Goal: Information Seeking & Learning: Check status

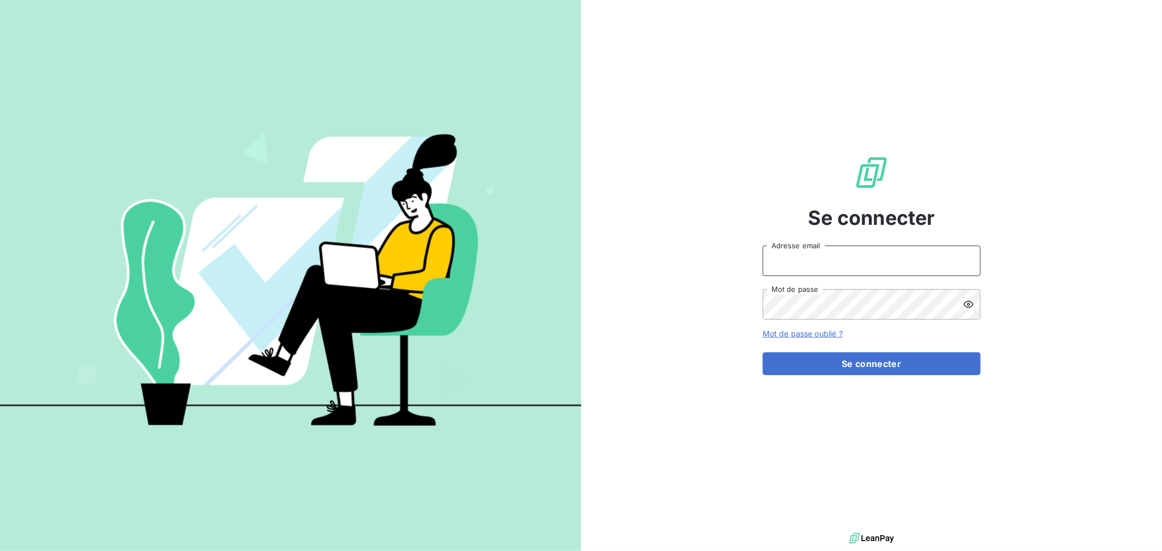
click at [857, 259] on input "Adresse email" at bounding box center [872, 261] width 218 height 31
type input "[EMAIL_ADDRESS][DOMAIN_NAME]"
click at [763, 353] on button "Se connecter" at bounding box center [872, 364] width 218 height 23
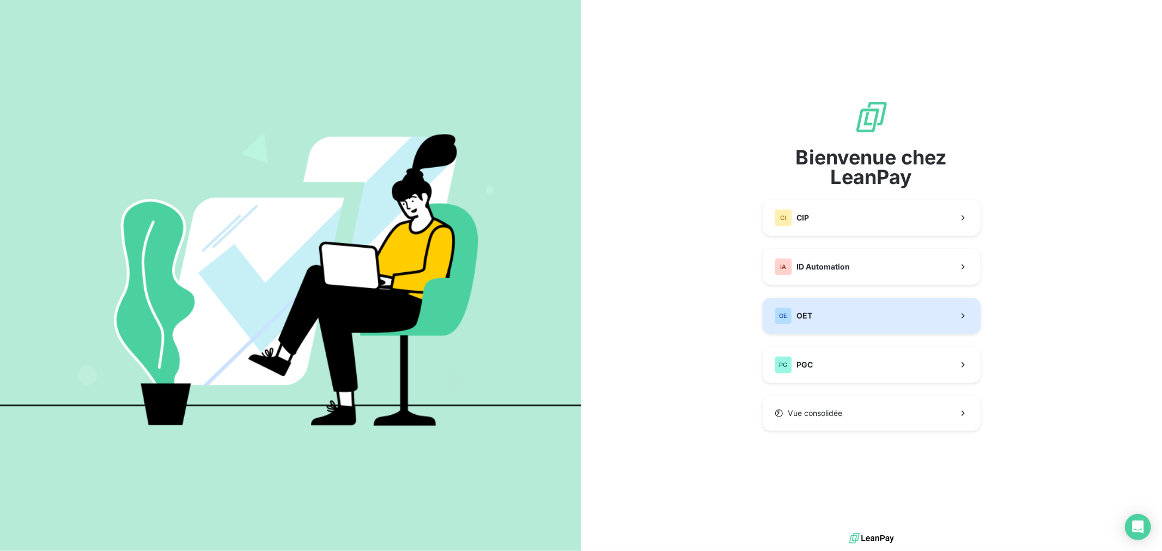
click at [858, 321] on button "OE OET" at bounding box center [872, 316] width 218 height 36
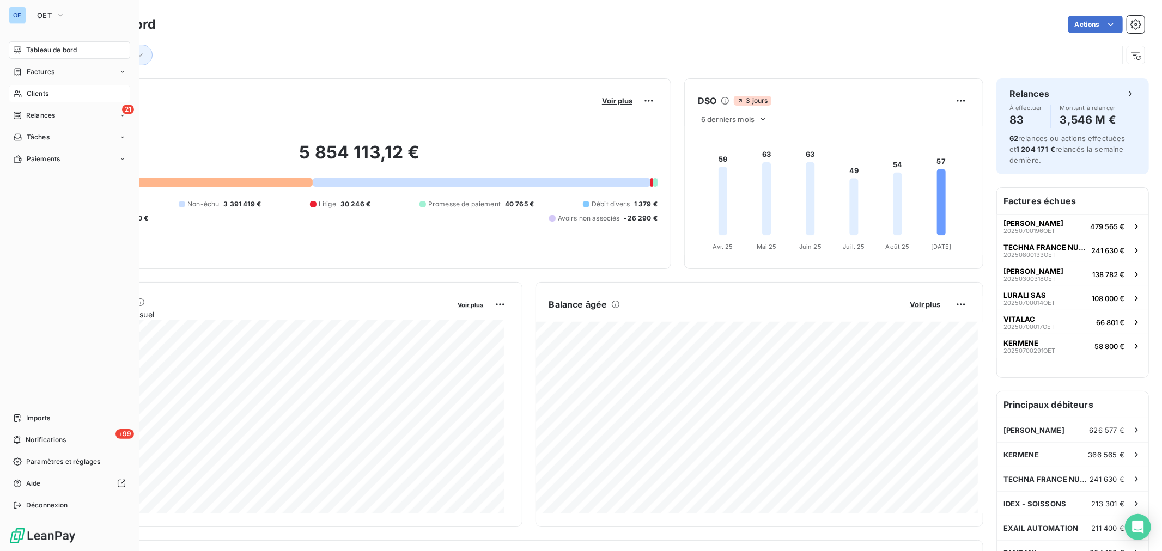
click at [28, 95] on span "Clients" at bounding box center [38, 94] width 22 height 10
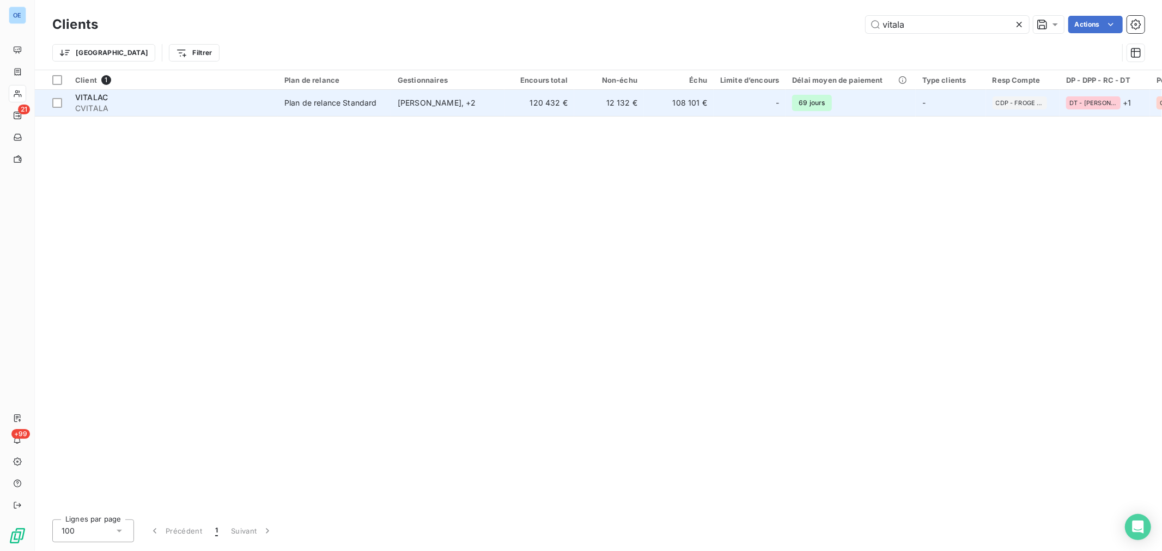
type input "vitala"
click at [515, 110] on td "120 432 €" at bounding box center [540, 103] width 70 height 26
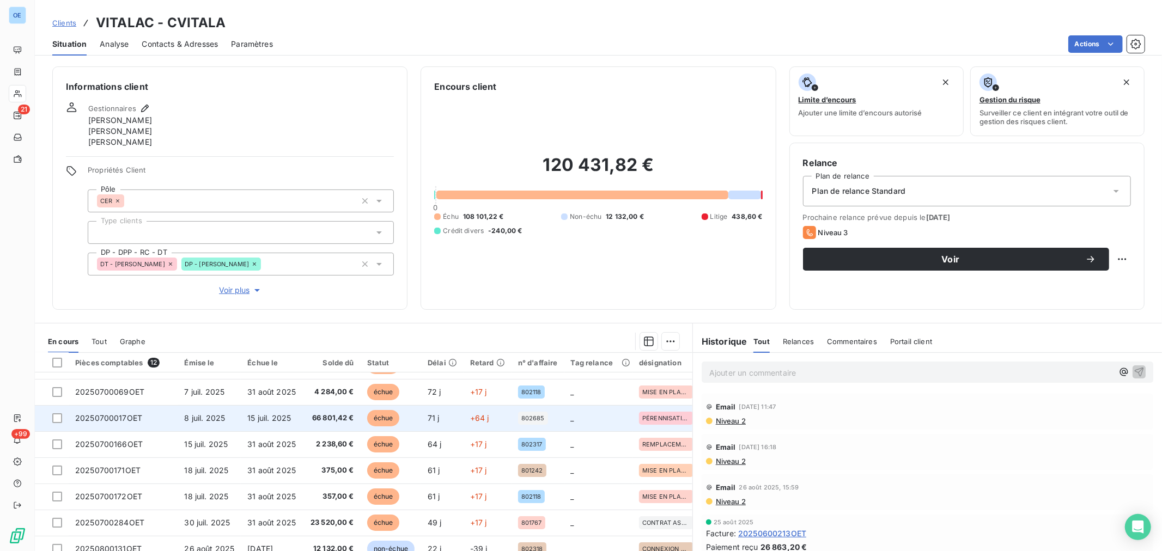
scroll to position [44, 0]
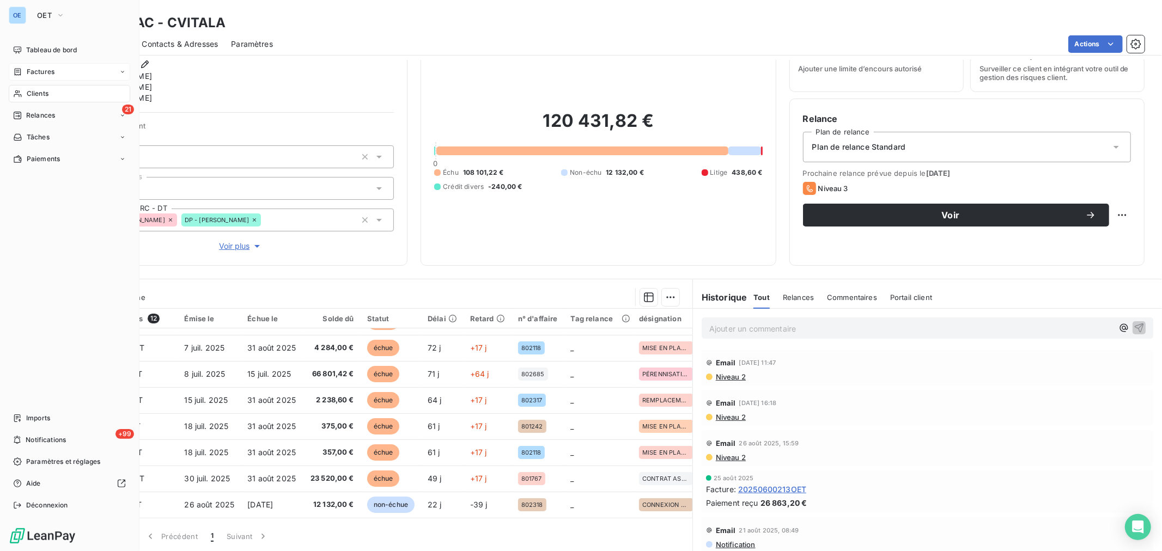
click at [27, 74] on span "Factures" at bounding box center [41, 72] width 28 height 10
click at [35, 71] on span "Factures" at bounding box center [41, 72] width 28 height 10
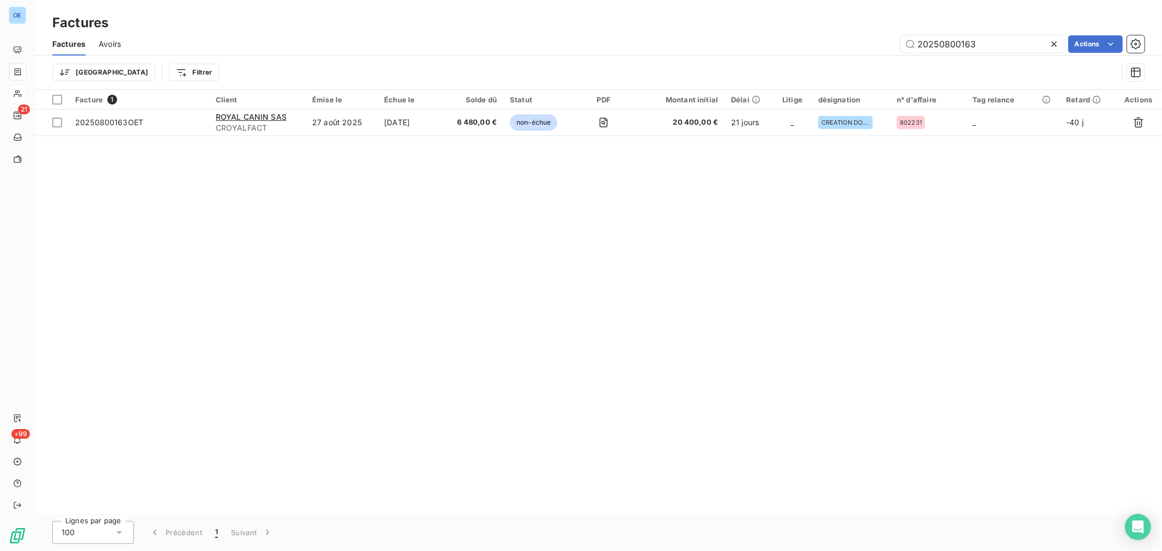
drag, startPoint x: 1023, startPoint y: 51, endPoint x: 935, endPoint y: 62, distance: 89.6
click at [935, 62] on div "Factures Avoirs 20250800163 Actions Trier Filtrer" at bounding box center [598, 61] width 1127 height 57
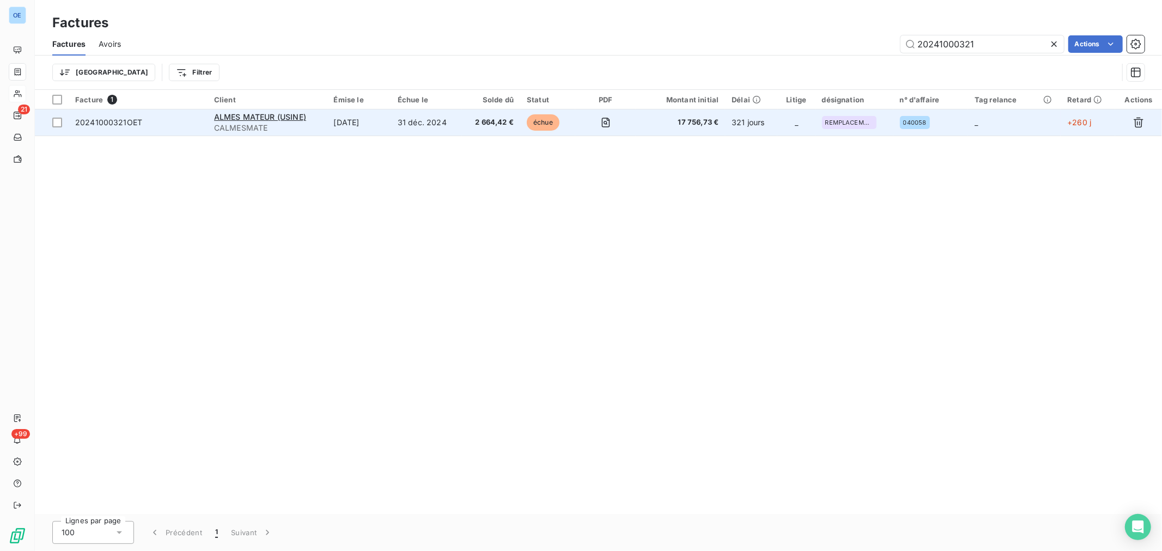
type input "20241000321"
click at [653, 132] on td "17 756,73 €" at bounding box center [680, 123] width 89 height 26
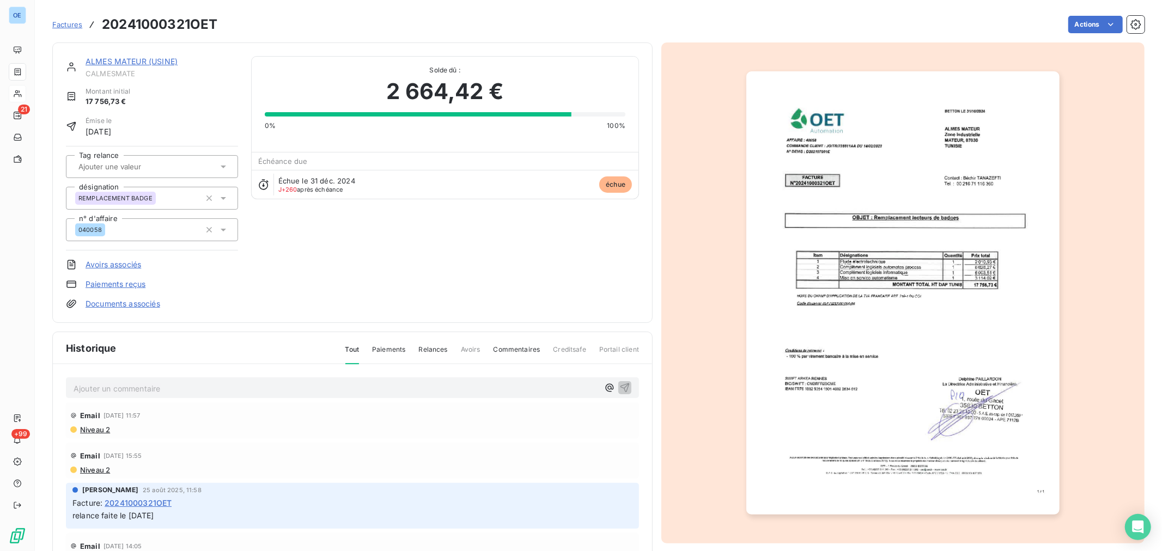
click at [906, 333] on img "button" at bounding box center [904, 293] width 314 height 444
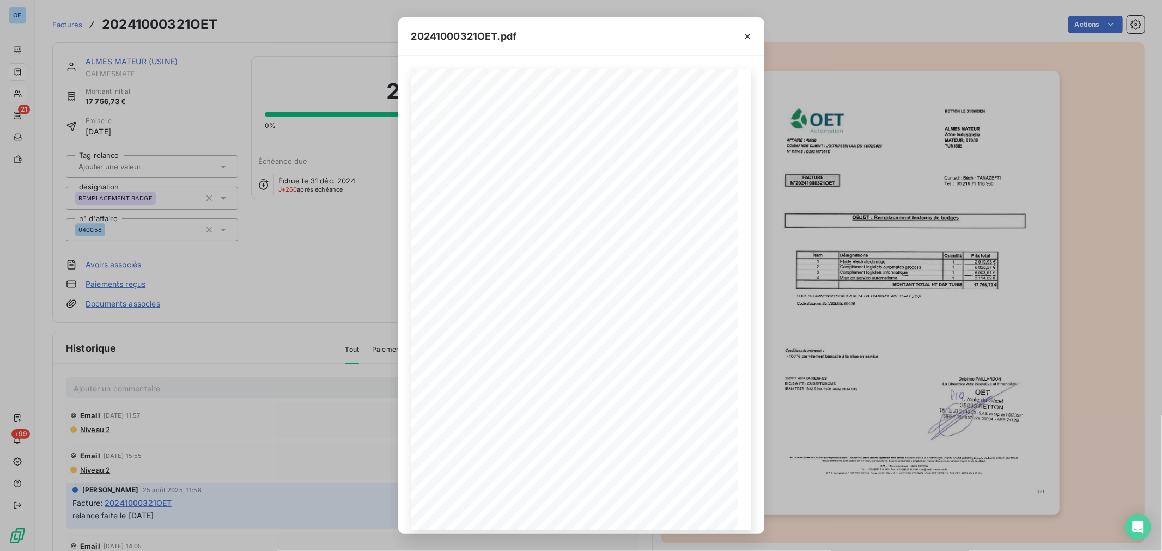
click at [954, 259] on div "20241000321OET.pdf 1 sur 1" at bounding box center [581, 275] width 1162 height 551
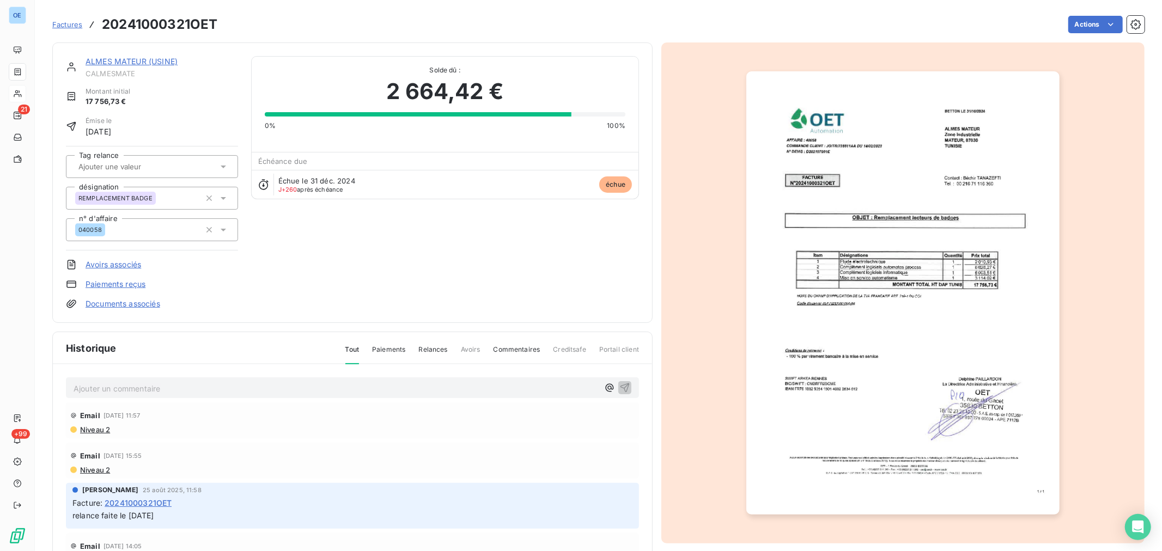
click at [891, 268] on img "button" at bounding box center [904, 293] width 314 height 444
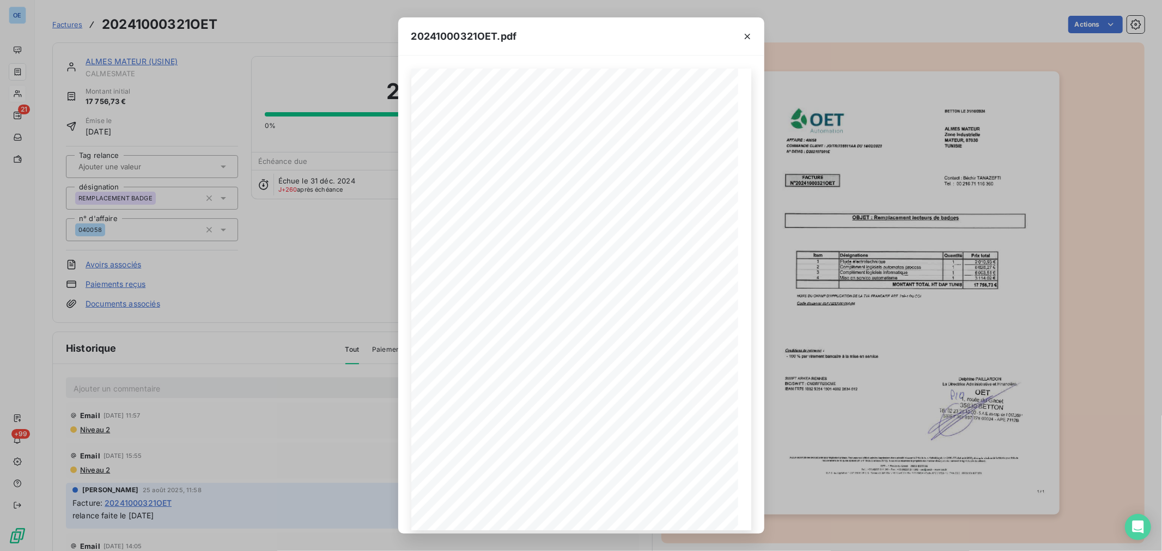
click at [270, 246] on div "20241000321OET.pdf 1 sur 1" at bounding box center [581, 275] width 1162 height 551
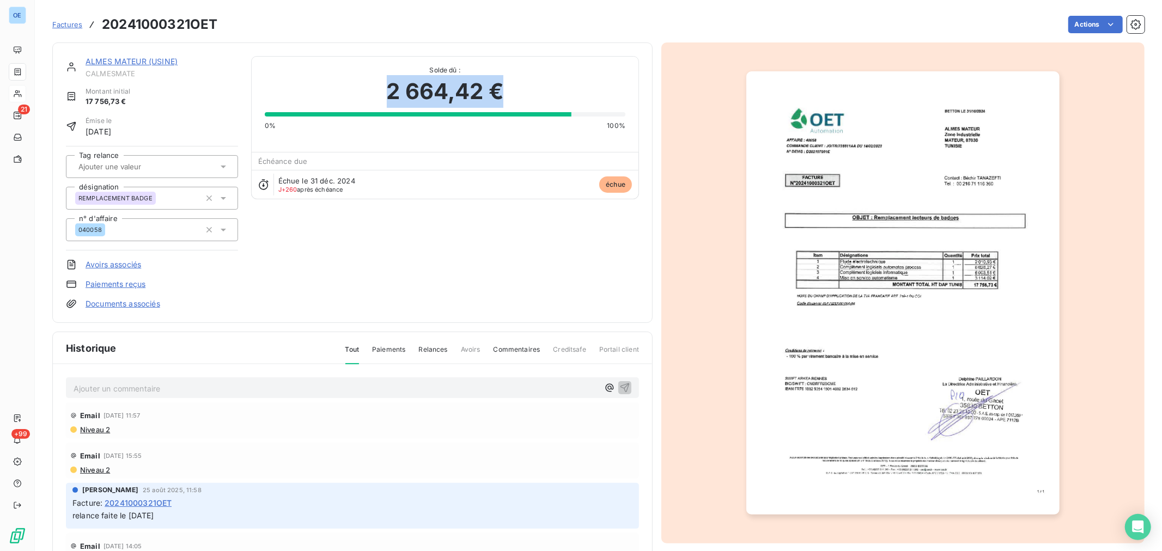
drag, startPoint x: 512, startPoint y: 91, endPoint x: 387, endPoint y: 95, distance: 125.4
click at [387, 95] on div "2 664,42 €" at bounding box center [445, 91] width 361 height 33
click at [899, 271] on img "button" at bounding box center [904, 293] width 314 height 444
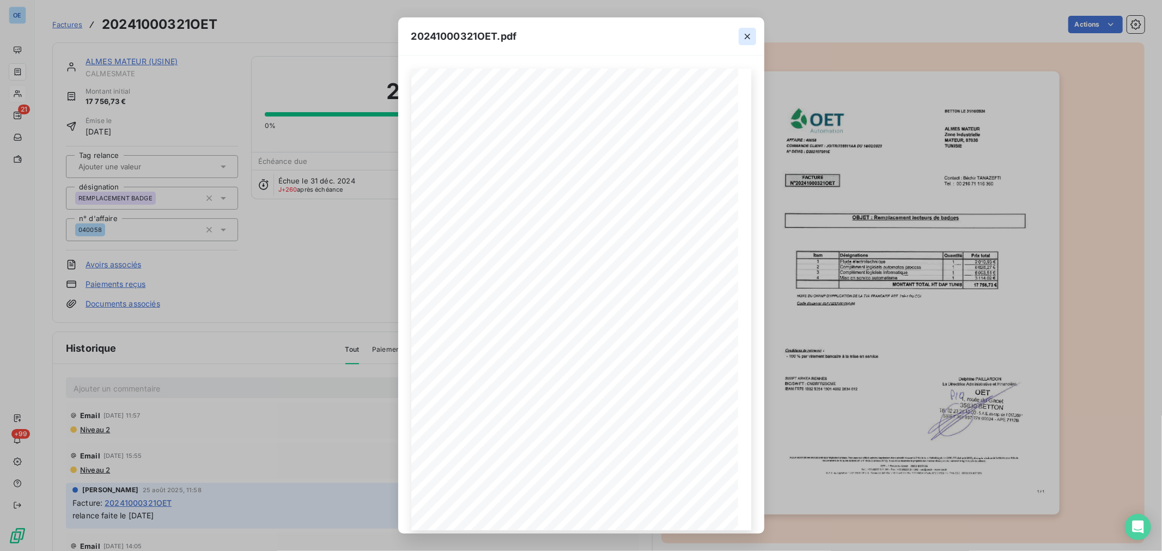
click at [745, 41] on icon "button" at bounding box center [747, 36] width 11 height 11
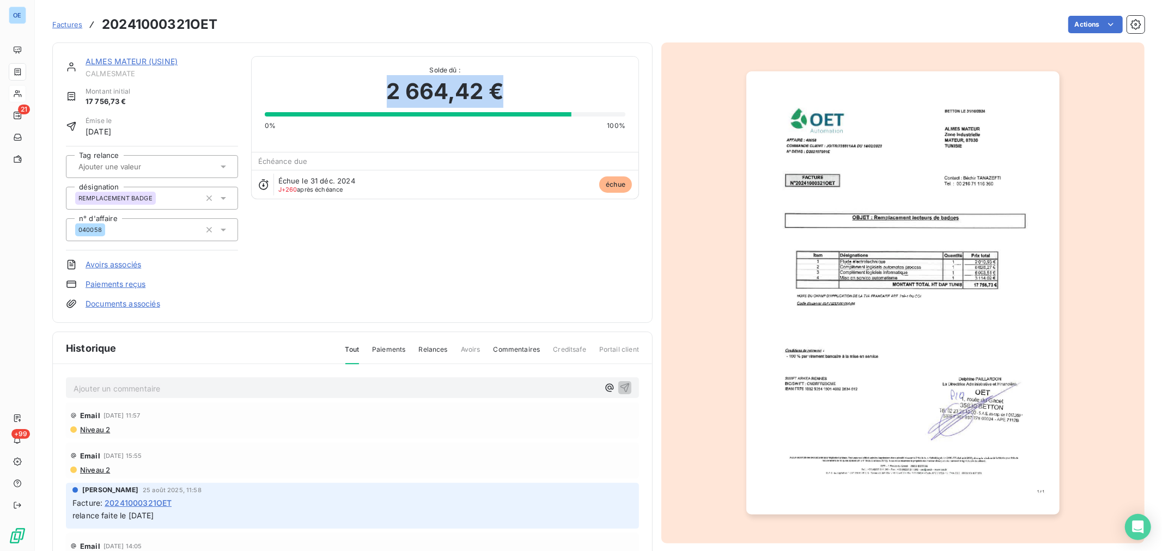
click at [379, 89] on div "2 664,42 €" at bounding box center [445, 91] width 361 height 33
drag, startPoint x: 379, startPoint y: 89, endPoint x: 415, endPoint y: 87, distance: 36.0
click at [415, 87] on div "2 664,42 €" at bounding box center [445, 91] width 361 height 33
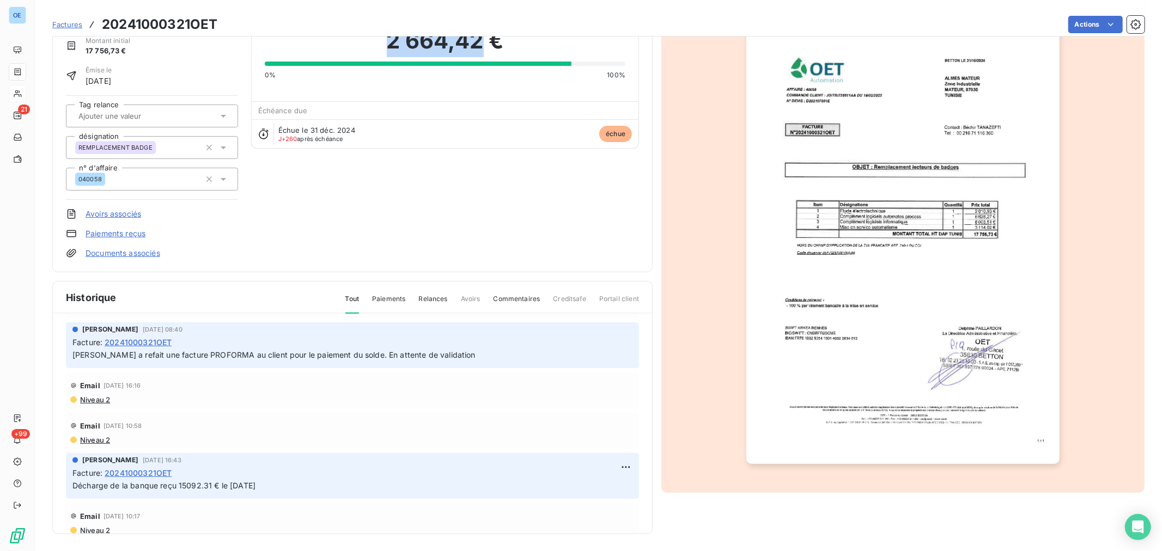
scroll to position [181, 0]
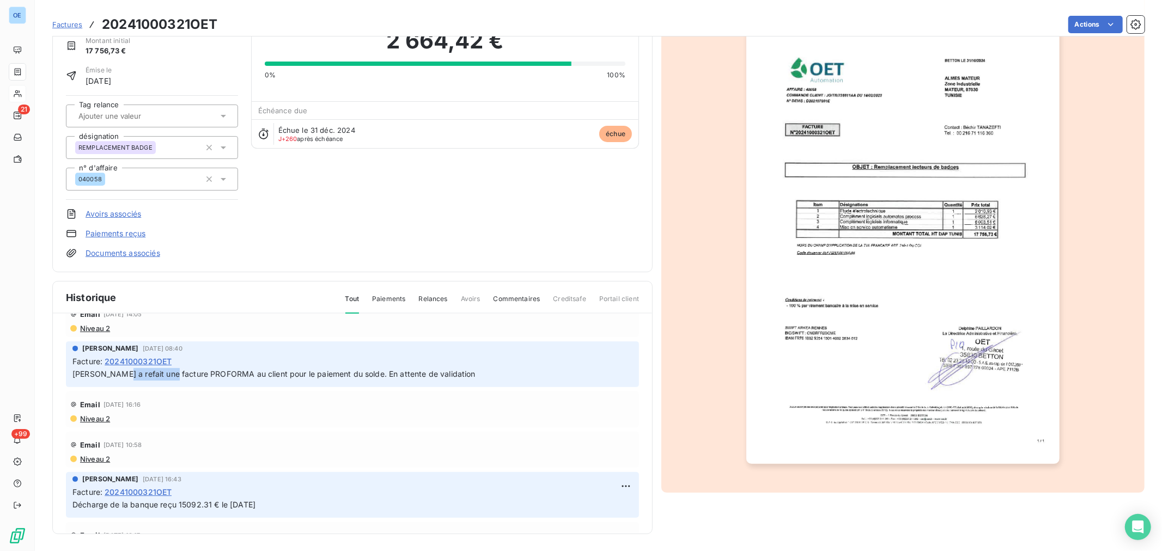
drag, startPoint x: 121, startPoint y: 377, endPoint x: 169, endPoint y: 384, distance: 48.5
click at [169, 384] on div "[PERSON_NAME] [DATE] 08:40 Facture : 20241000321OET [PERSON_NAME] a refait une …" at bounding box center [352, 365] width 573 height 46
click at [201, 379] on p "[PERSON_NAME] a refait une facture PROFORMA au client pour le paiement du solde…" at bounding box center [352, 374] width 560 height 13
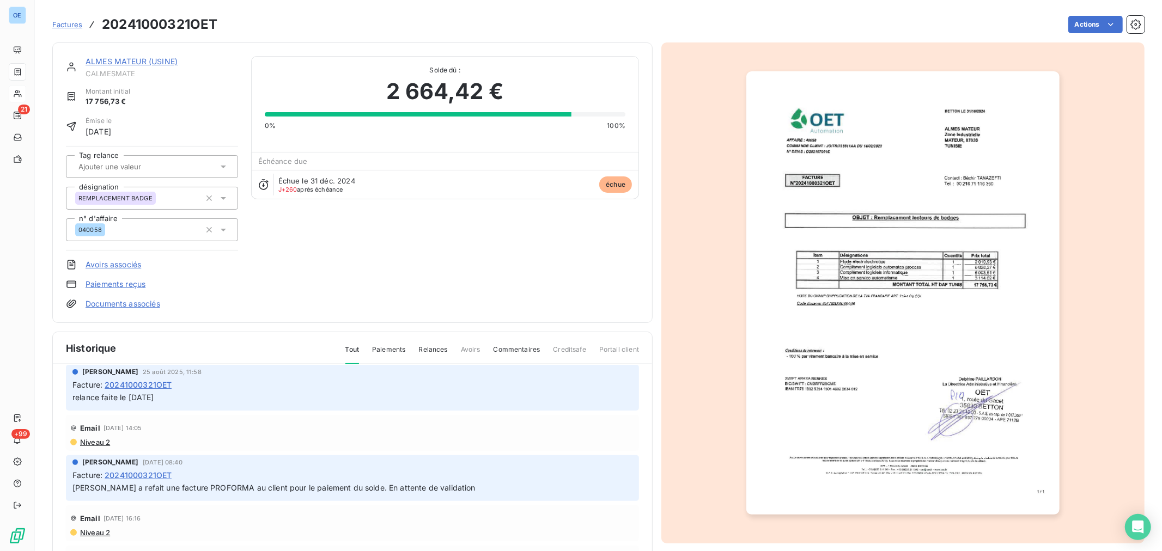
scroll to position [0, 0]
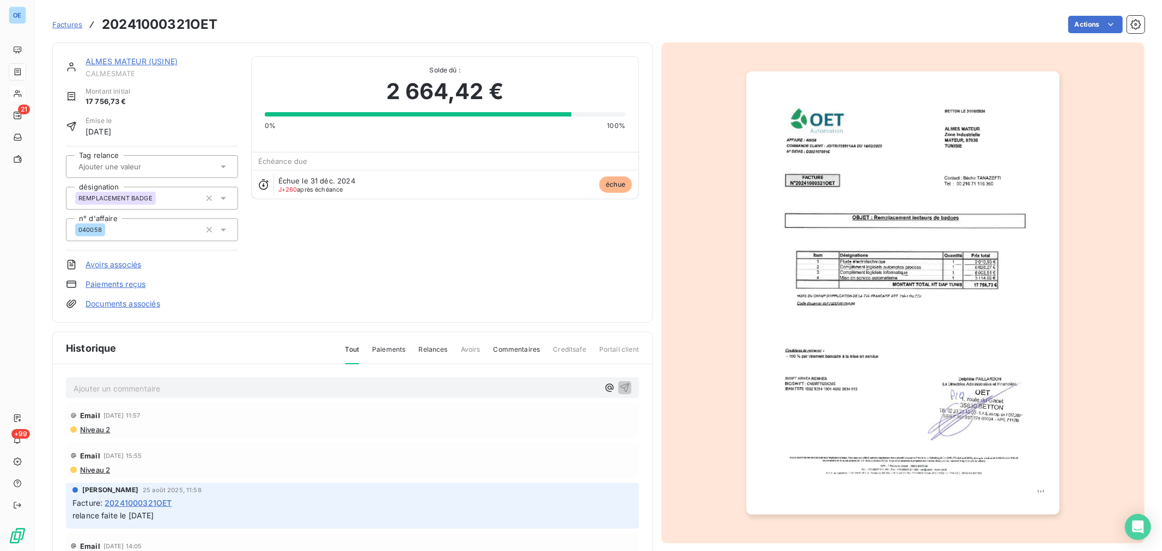
click at [187, 383] on p "Ajouter un commentaire ﻿" at bounding box center [336, 389] width 525 height 14
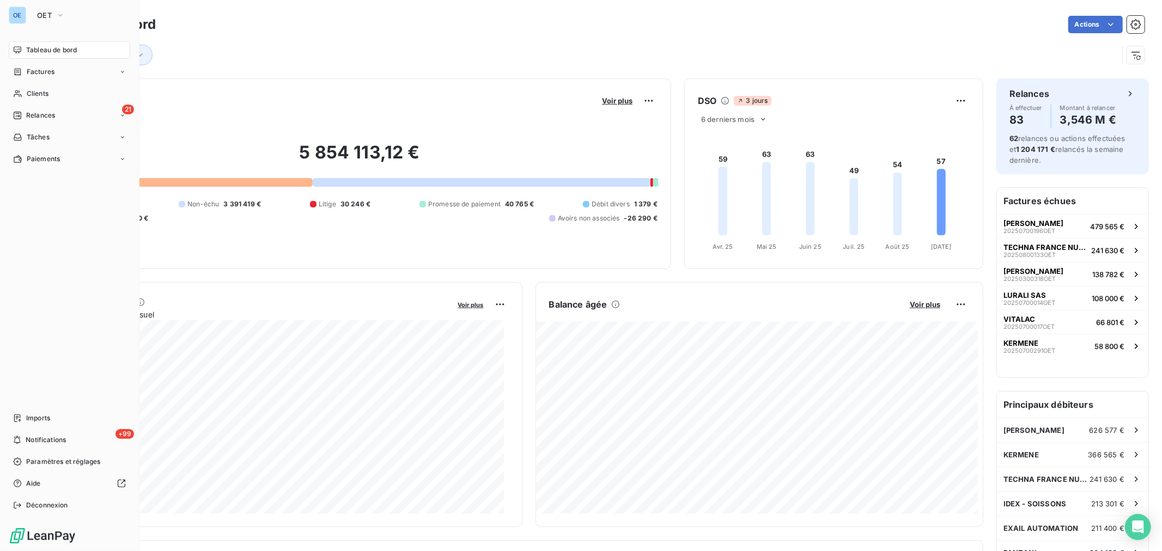
click at [34, 94] on span "Clients" at bounding box center [38, 94] width 22 height 10
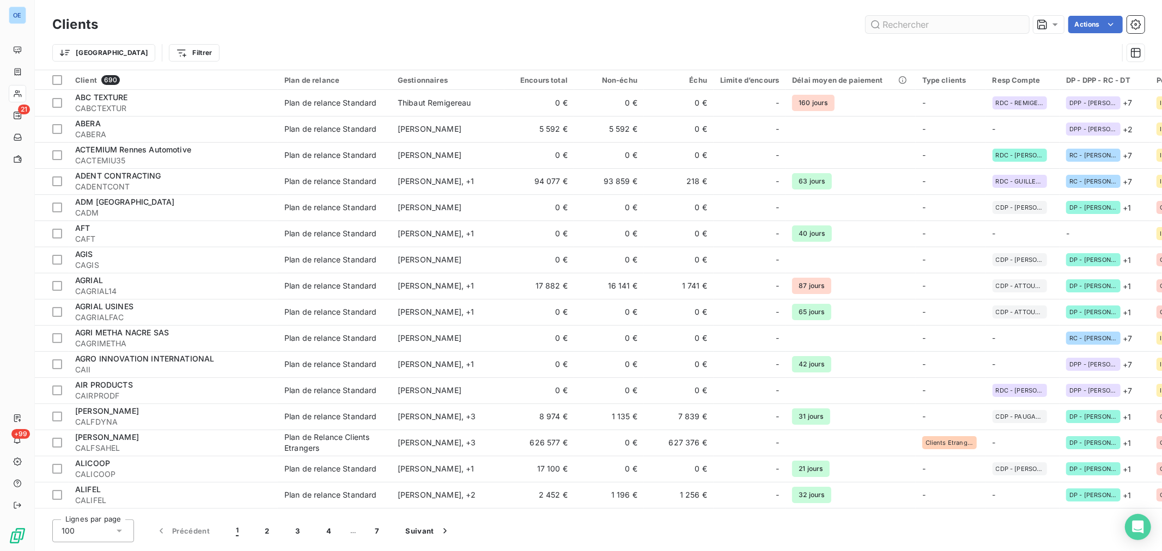
click at [933, 25] on input "text" at bounding box center [947, 24] width 163 height 17
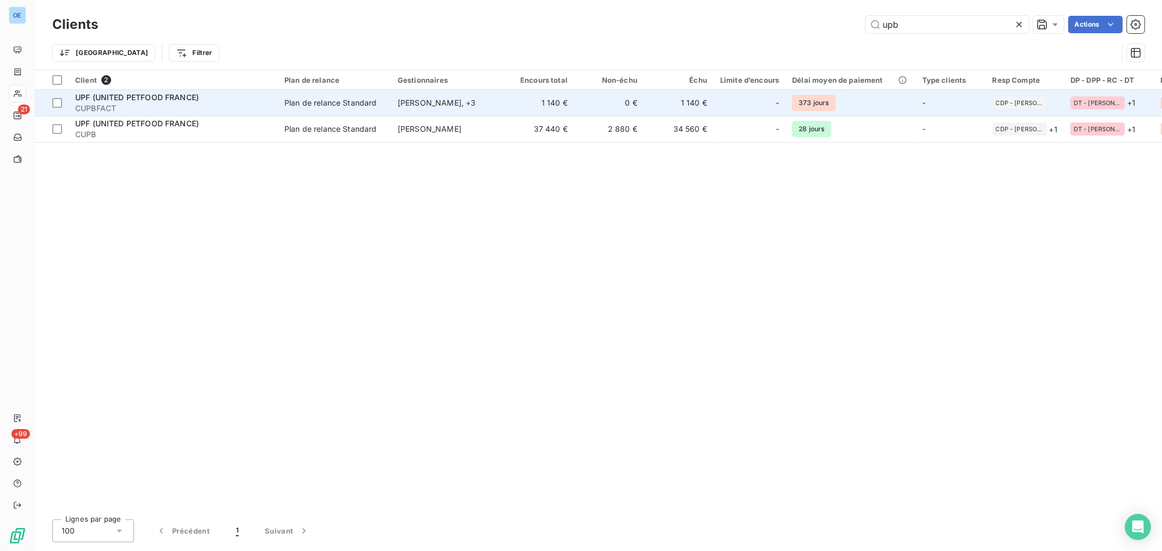
type input "upb"
click at [666, 110] on td "1 140 €" at bounding box center [679, 103] width 70 height 26
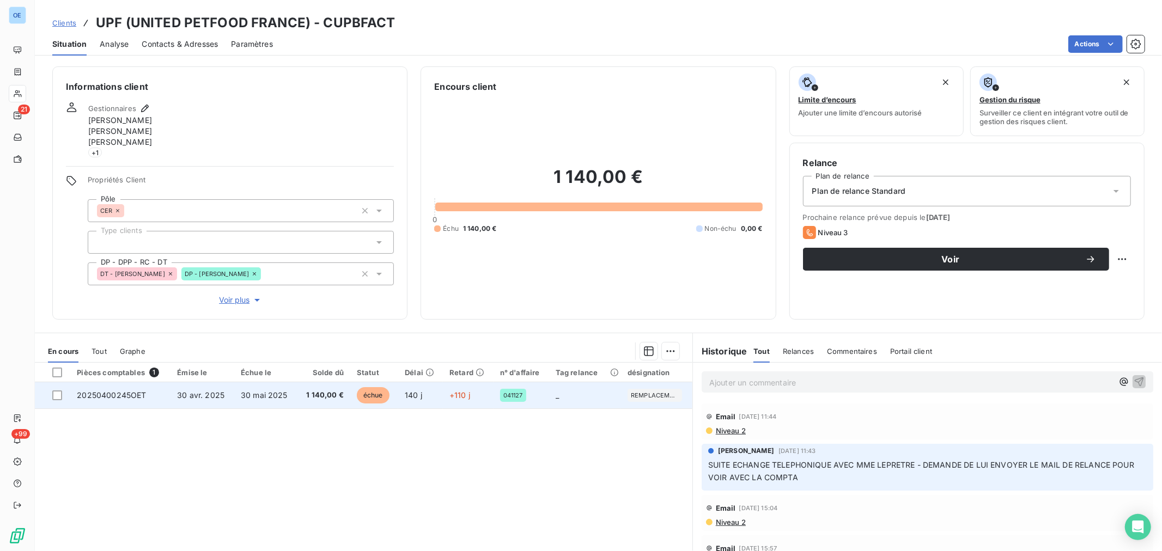
click at [475, 393] on td "+110 j" at bounding box center [468, 396] width 51 height 26
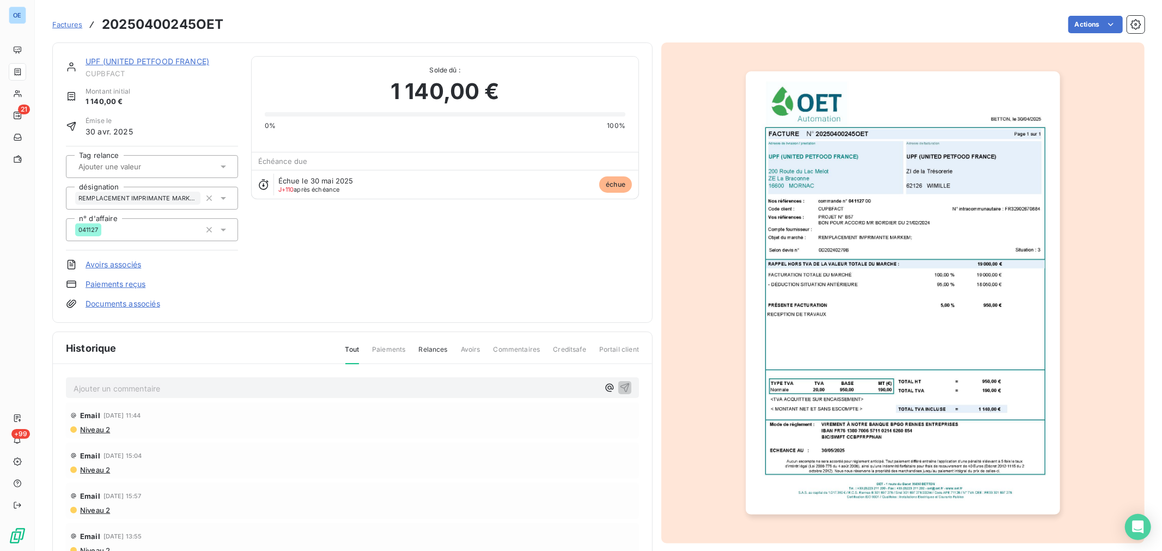
click at [884, 310] on img "button" at bounding box center [903, 293] width 314 height 444
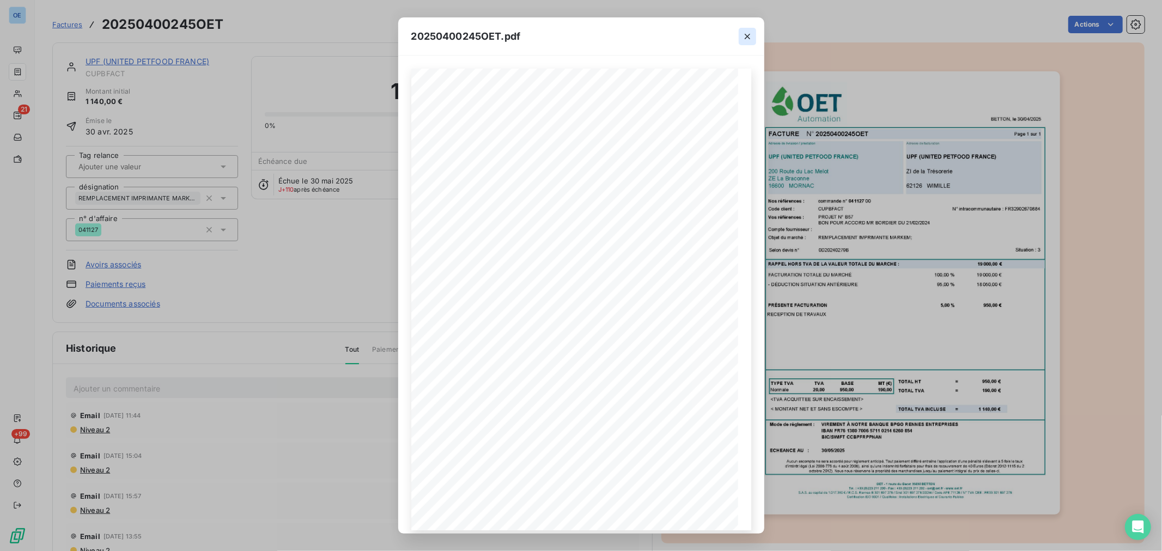
click at [742, 33] on icon "button" at bounding box center [747, 36] width 11 height 11
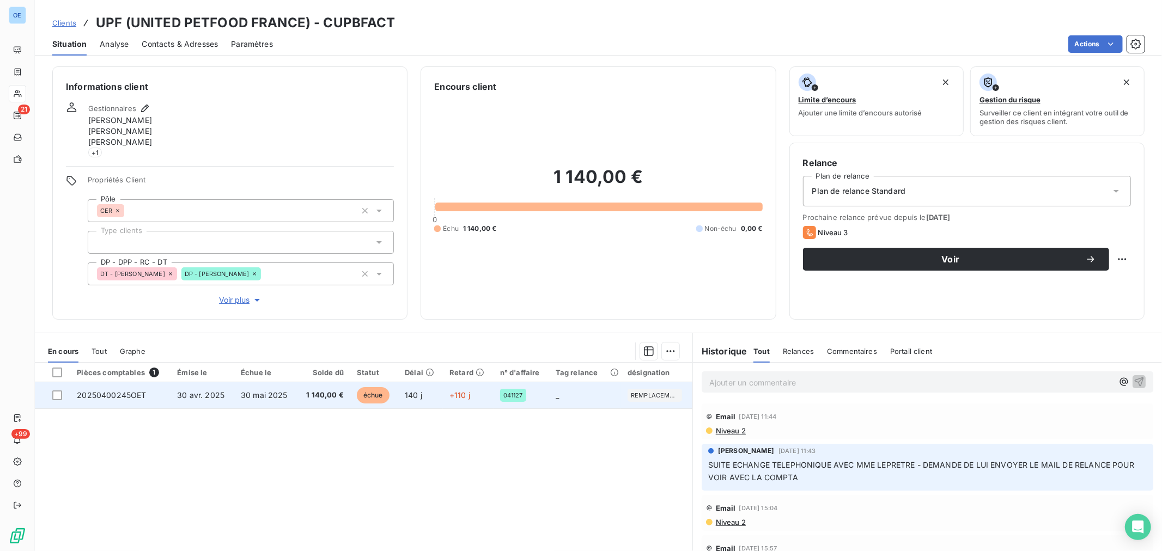
click at [571, 405] on td "_" at bounding box center [585, 396] width 72 height 26
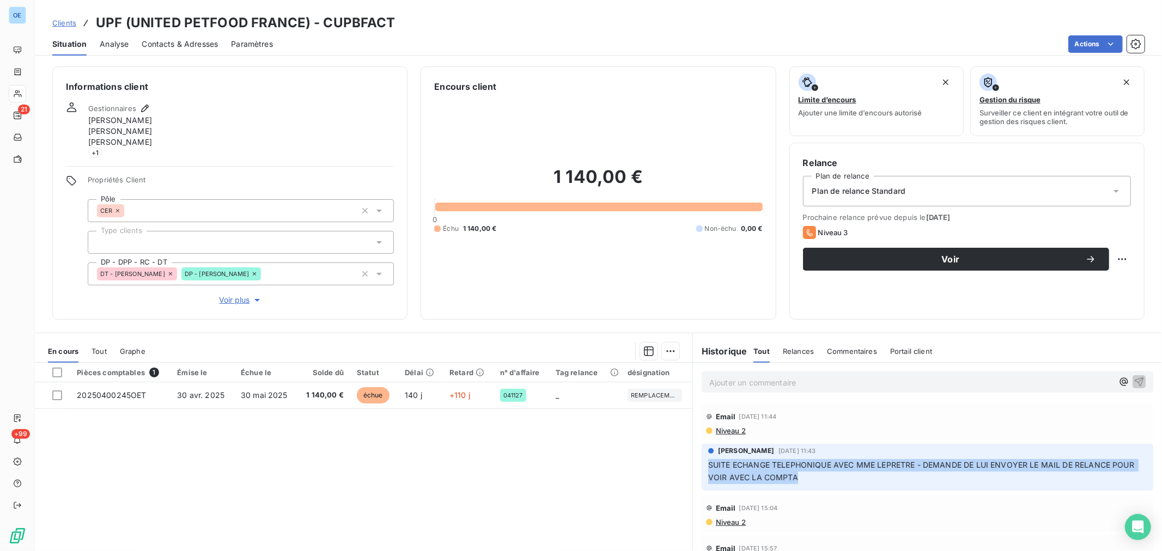
drag, startPoint x: 837, startPoint y: 482, endPoint x: 703, endPoint y: 463, distance: 134.8
click at [708, 463] on p "SUITE ECHANGE TELEPHONIQUE AVEC MME LEPRETRE - DEMANDE DE LUI ENVOYER LE MAIL D…" at bounding box center [927, 471] width 439 height 25
click at [178, 45] on span "Contacts & Adresses" at bounding box center [180, 44] width 76 height 11
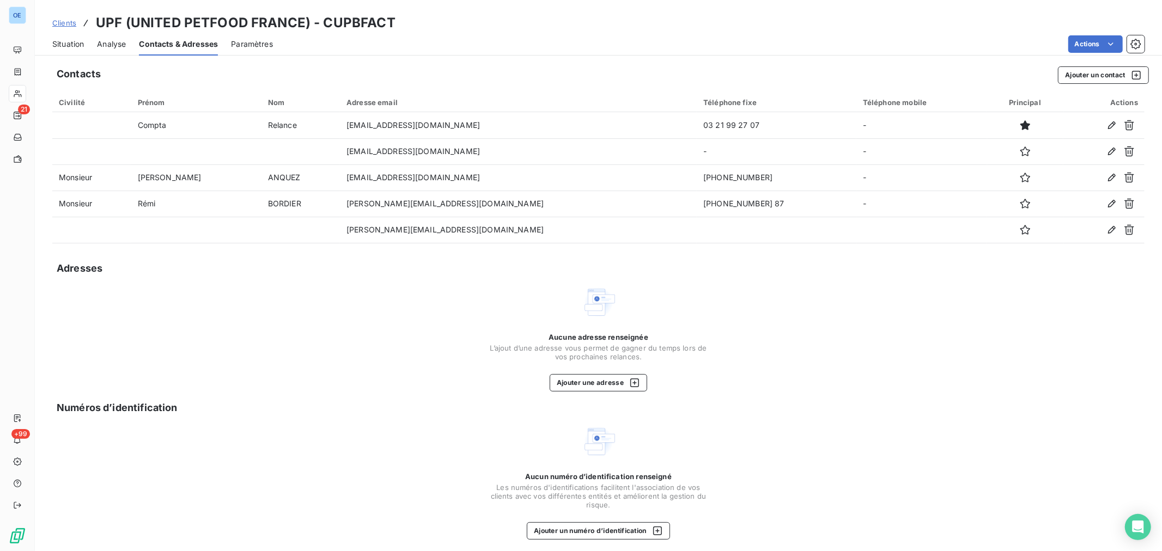
click at [75, 44] on span "Situation" at bounding box center [68, 44] width 32 height 11
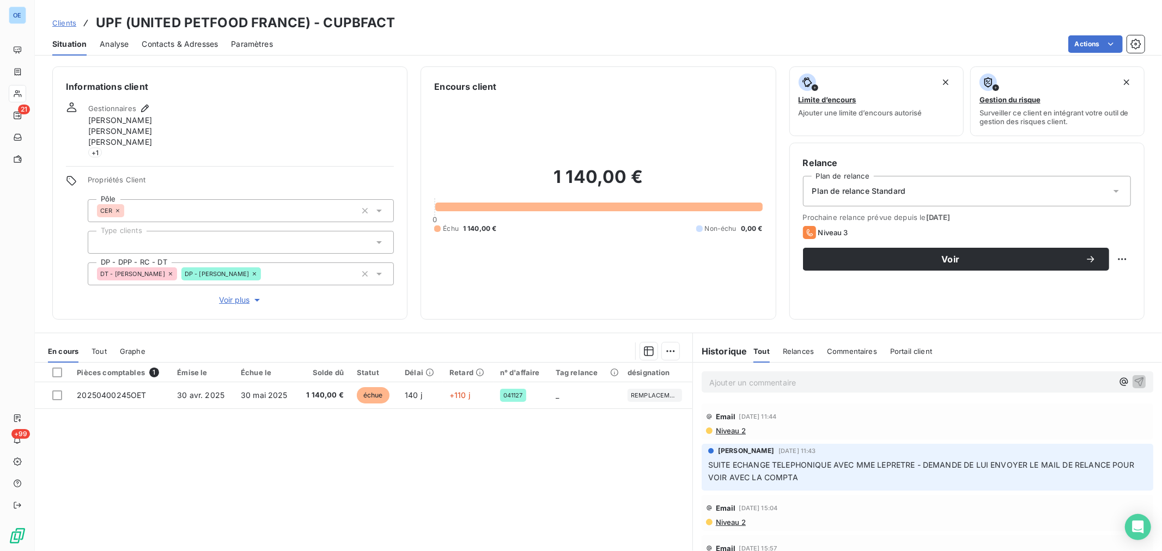
click at [733, 428] on span "Niveau 2" at bounding box center [730, 431] width 31 height 9
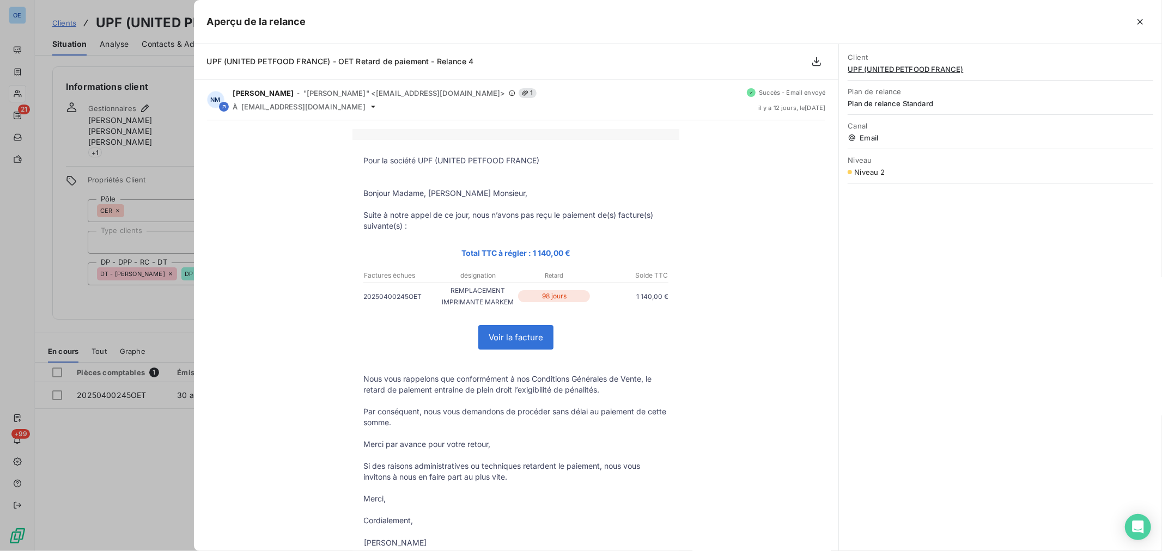
click at [156, 481] on div at bounding box center [581, 275] width 1162 height 551
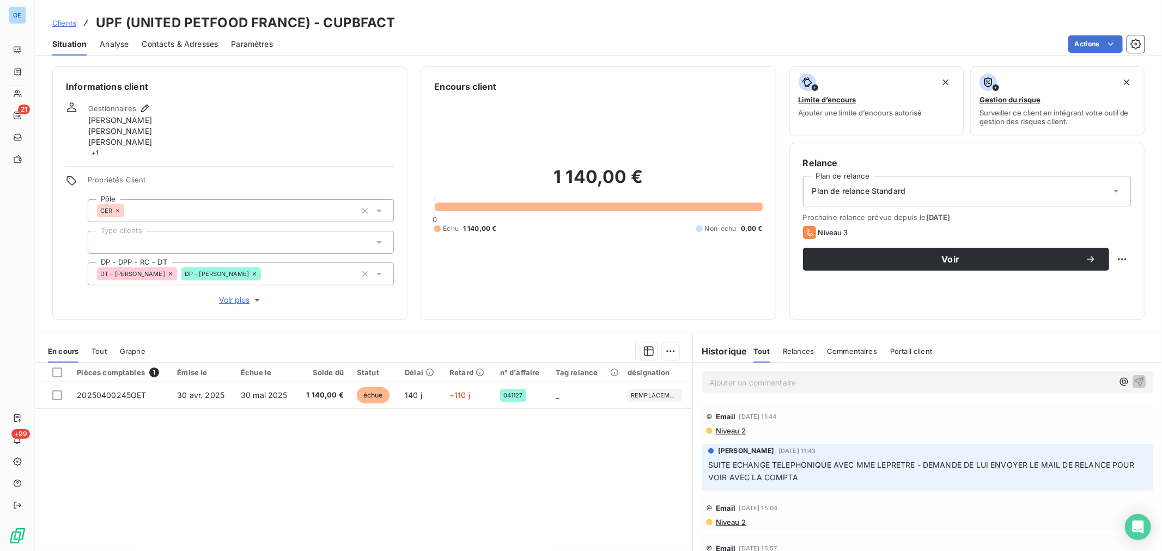
click at [730, 432] on span "Niveau 2" at bounding box center [730, 431] width 31 height 9
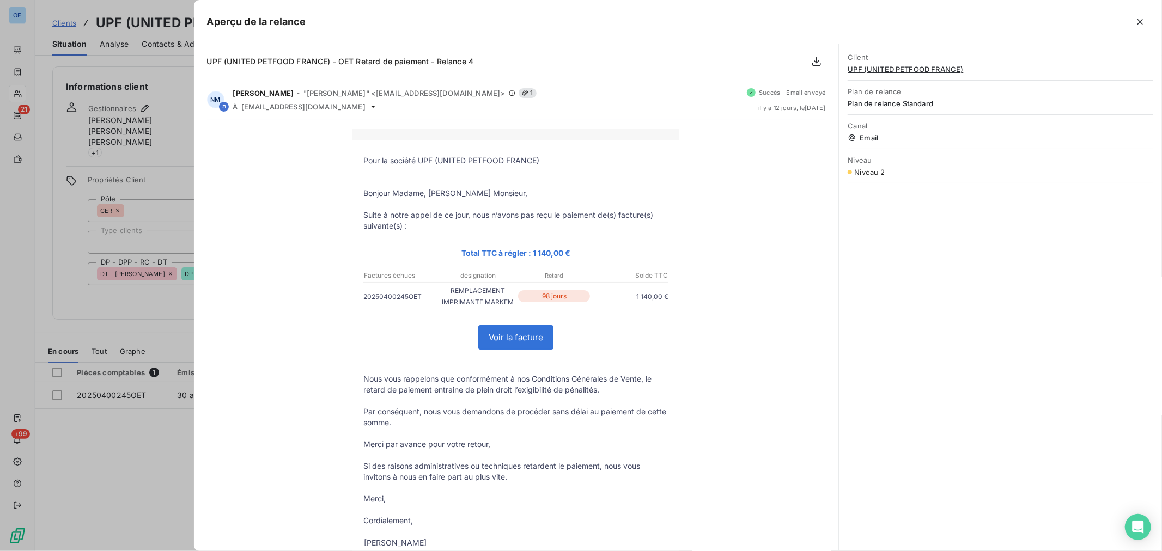
click at [90, 332] on div at bounding box center [581, 275] width 1162 height 551
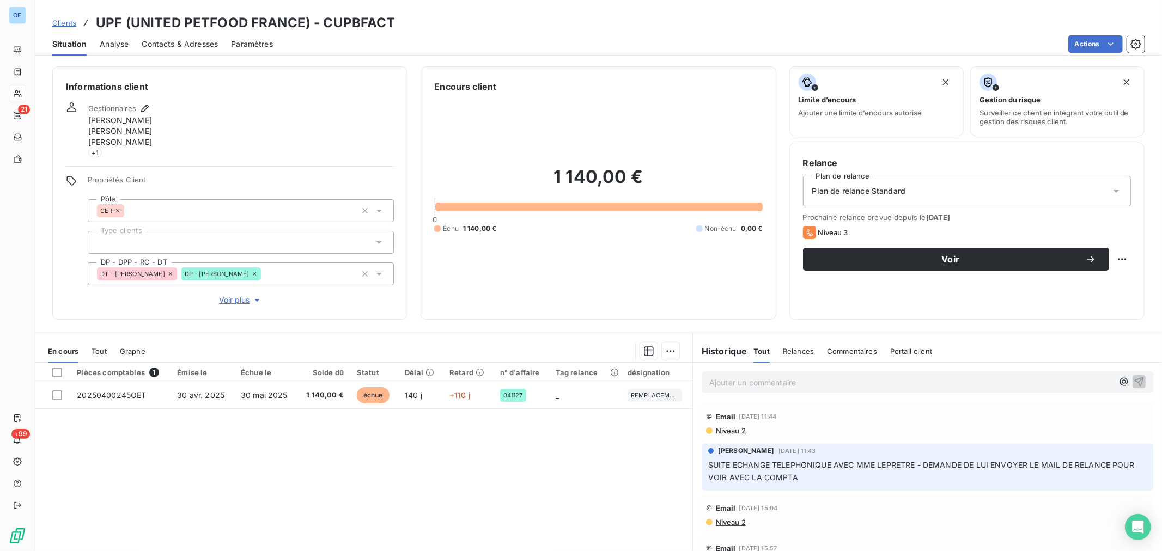
click at [721, 428] on span "Niveau 2" at bounding box center [730, 431] width 31 height 9
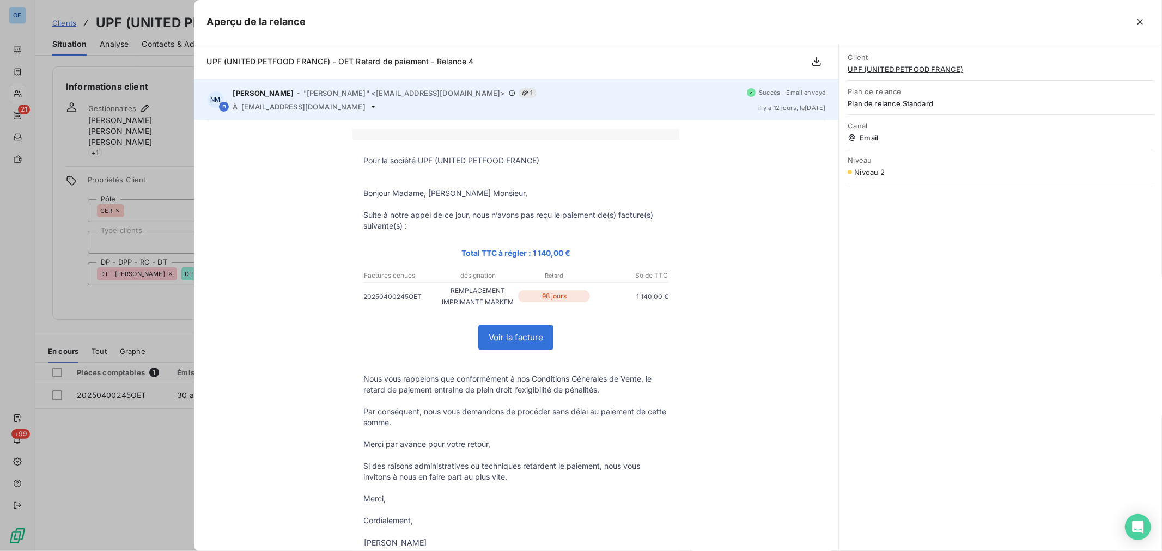
click at [559, 107] on div "À compta_fournisseur@unitedpetfood.fr" at bounding box center [486, 106] width 506 height 9
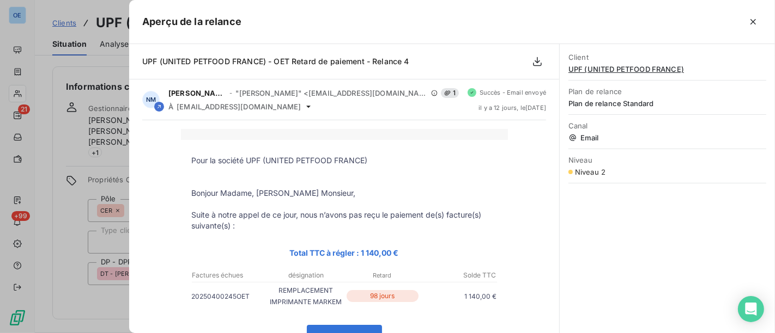
click at [35, 119] on div at bounding box center [387, 166] width 775 height 333
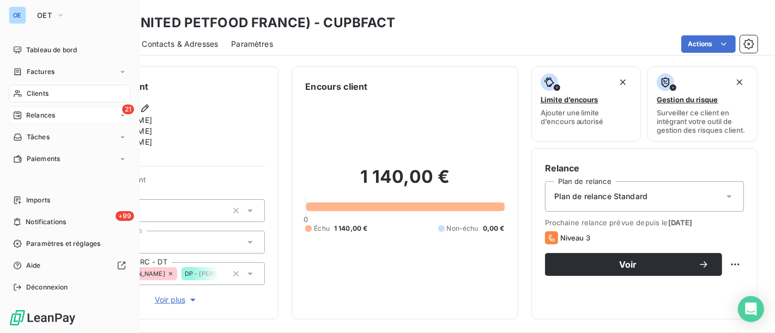
click at [40, 111] on span "Relances" at bounding box center [40, 116] width 29 height 10
click at [19, 94] on icon at bounding box center [17, 93] width 9 height 9
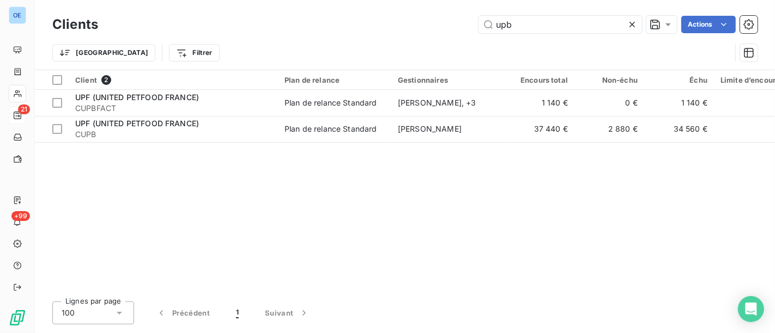
drag, startPoint x: 565, startPoint y: 30, endPoint x: 309, endPoint y: -27, distance: 262.3
click at [309, 0] on html "OE 21 +99 Clients upb Actions Trier Filtrer Client 2 Plan de relance Gestionnai…" at bounding box center [387, 166] width 775 height 333
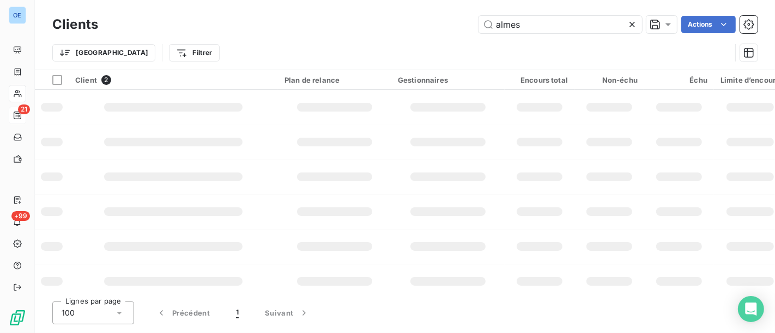
type input "almes"
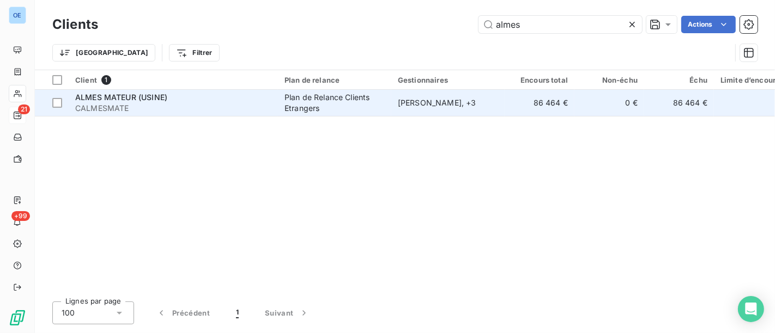
click at [232, 100] on div "ALMES MATEUR (USINE)" at bounding box center [173, 97] width 196 height 11
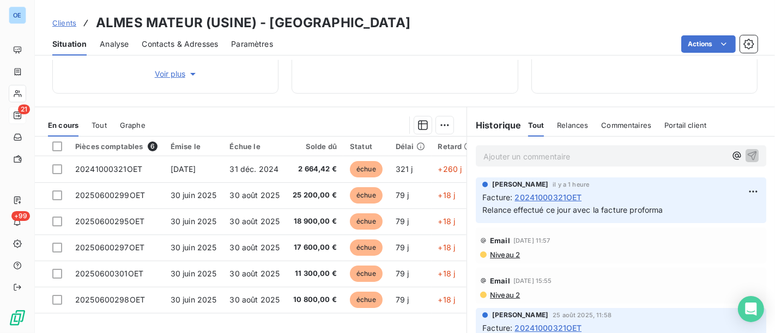
scroll to position [242, 0]
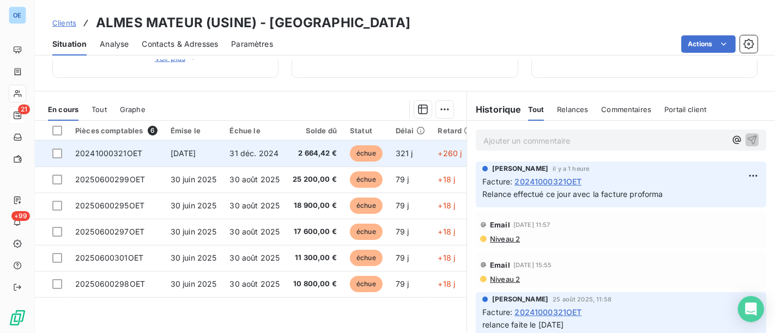
click at [319, 150] on span "2 664,42 €" at bounding box center [315, 153] width 44 height 11
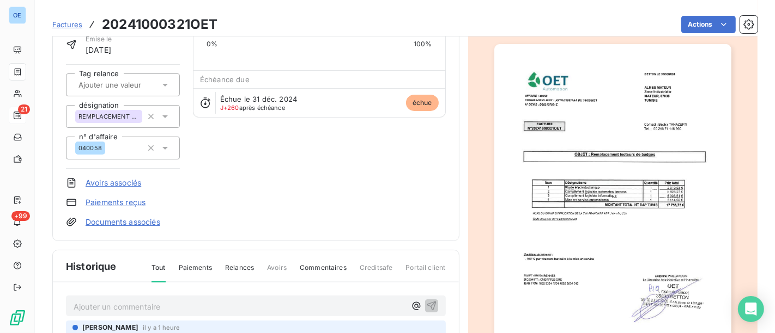
scroll to position [1, 0]
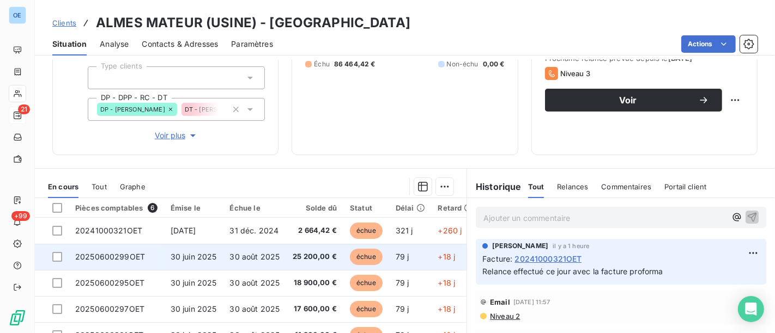
scroll to position [181, 0]
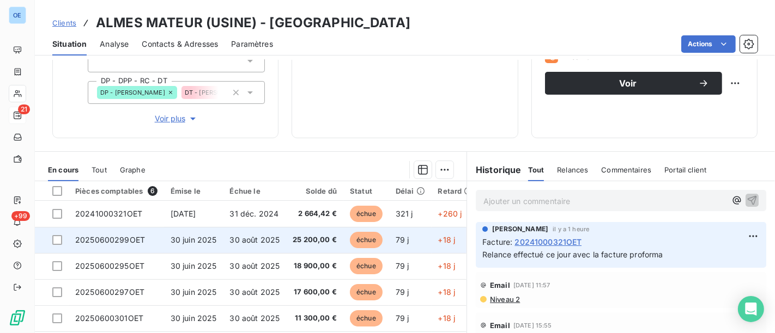
click at [309, 240] on span "25 200,00 €" at bounding box center [315, 240] width 44 height 11
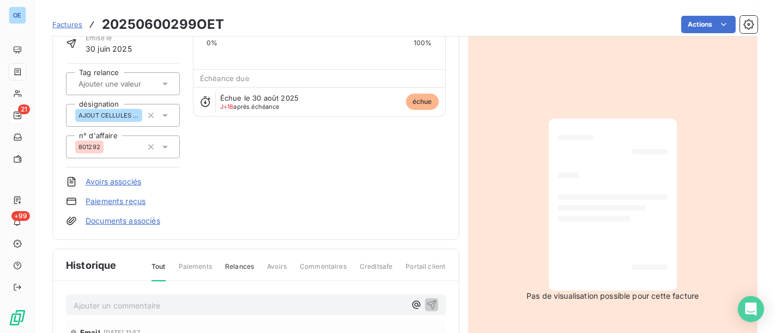
scroll to position [268, 0]
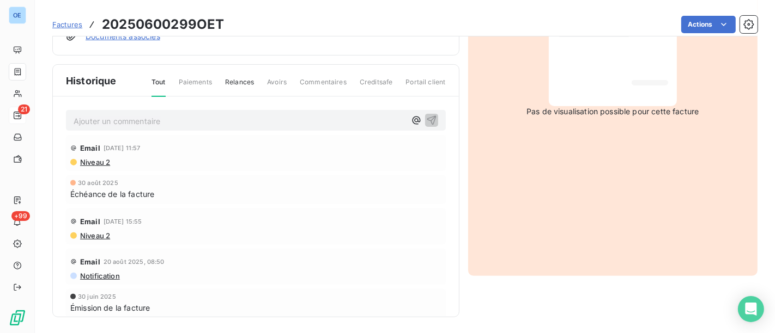
click at [138, 114] on p "Ajouter un commentaire ﻿" at bounding box center [240, 121] width 332 height 14
click at [103, 117] on span "Relance effectué par Jean-Luc par mail" at bounding box center [160, 120] width 173 height 9
drag, startPoint x: 264, startPoint y: 114, endPoint x: 65, endPoint y: 113, distance: 198.4
click at [66, 113] on div "Relance ce jour effectué par Jean-Luc par mail" at bounding box center [256, 120] width 380 height 20
copy span "Relance ce jour effectué par Jean-Luc par mail"
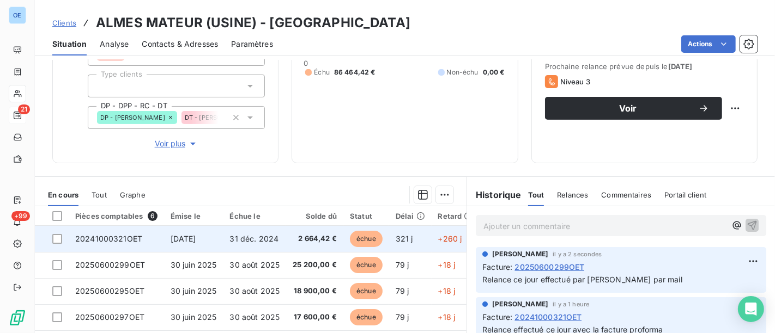
scroll to position [181, 0]
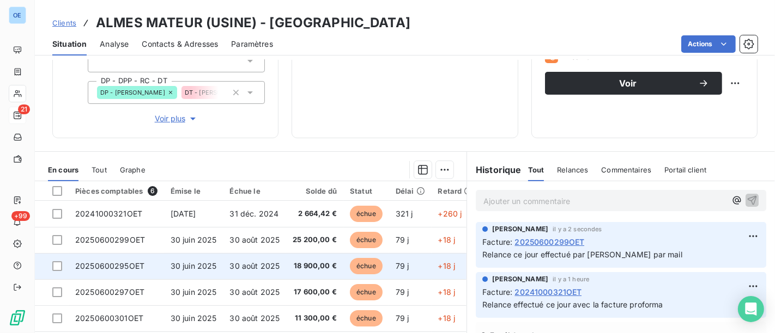
click at [305, 265] on span "18 900,00 €" at bounding box center [315, 266] width 44 height 11
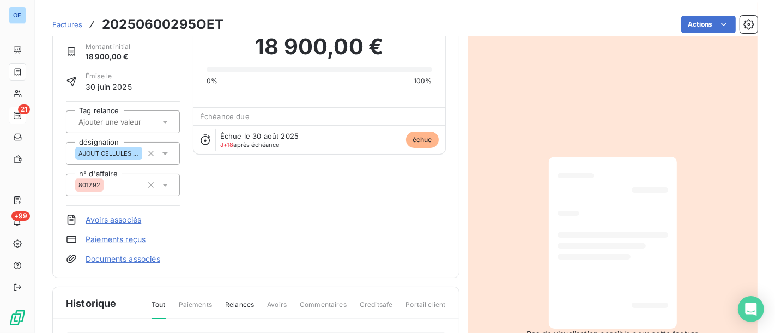
scroll to position [183, 0]
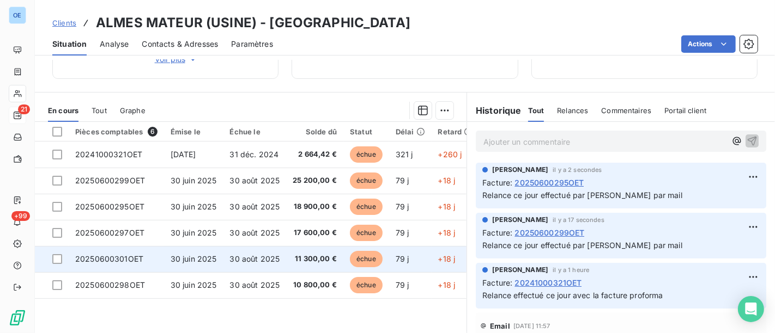
scroll to position [242, 0]
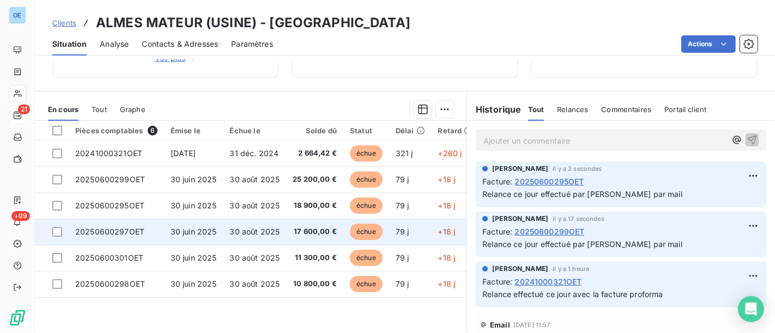
click at [314, 233] on span "17 600,00 €" at bounding box center [315, 232] width 44 height 11
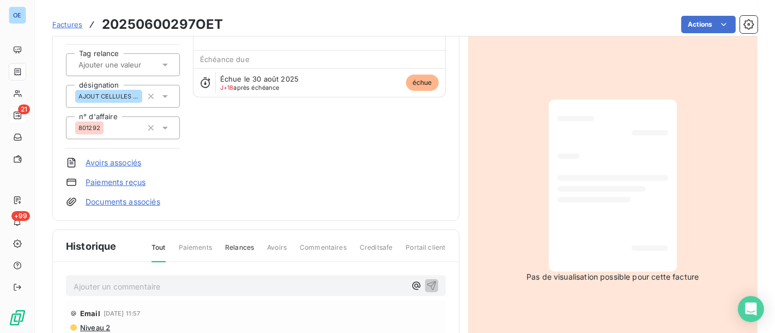
scroll to position [183, 0]
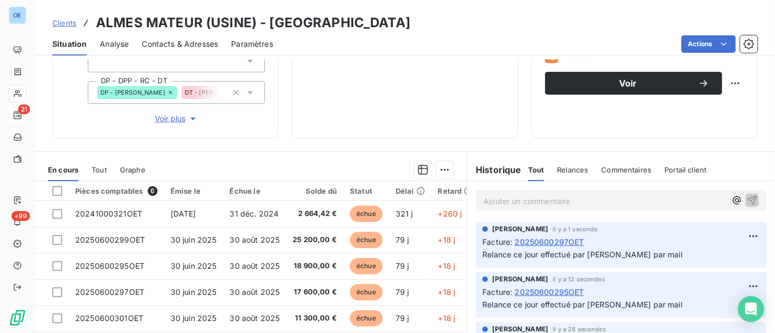
scroll to position [271, 0]
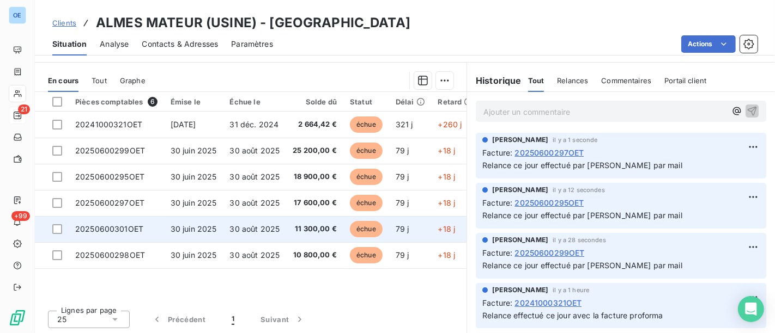
click at [290, 232] on td "11 300,00 €" at bounding box center [314, 229] width 57 height 26
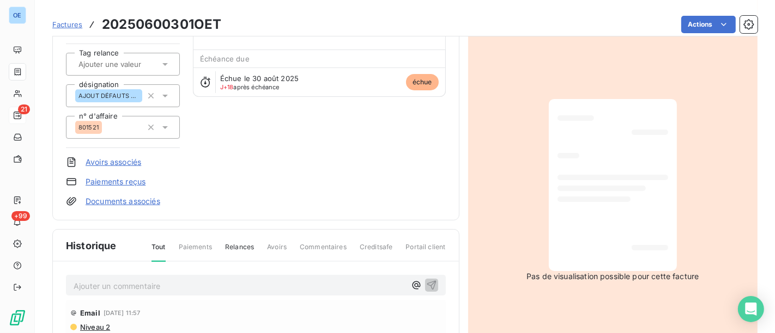
scroll to position [122, 0]
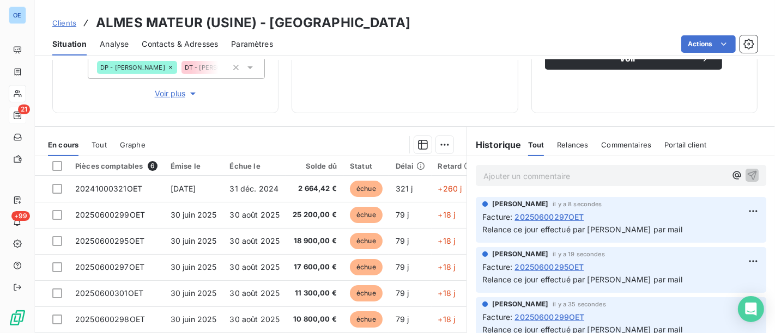
scroll to position [242, 0]
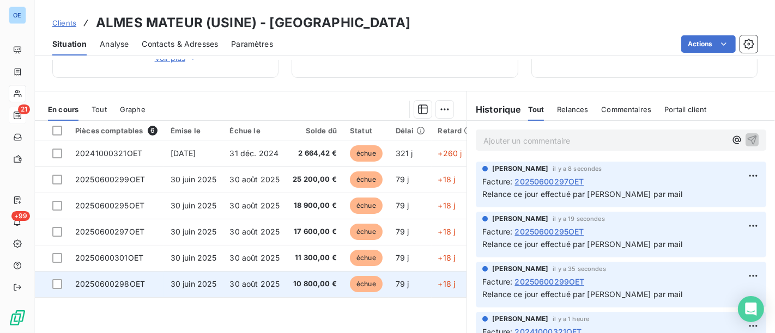
click at [276, 286] on span "30 août 2025" at bounding box center [255, 284] width 50 height 9
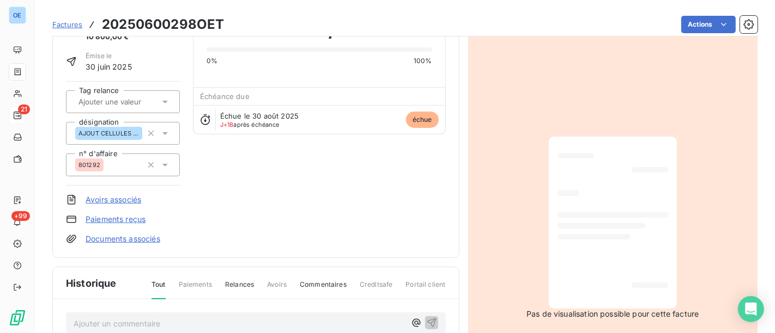
scroll to position [243, 0]
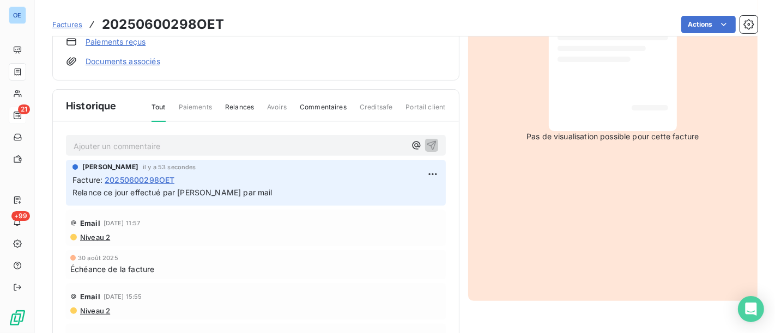
click at [140, 154] on div "Ajouter un commentaire ﻿" at bounding box center [256, 145] width 380 height 21
click at [142, 145] on p "Ajouter un commentaire ﻿" at bounding box center [240, 146] width 332 height 14
click at [185, 139] on p "Bechir répond :" at bounding box center [240, 145] width 332 height 13
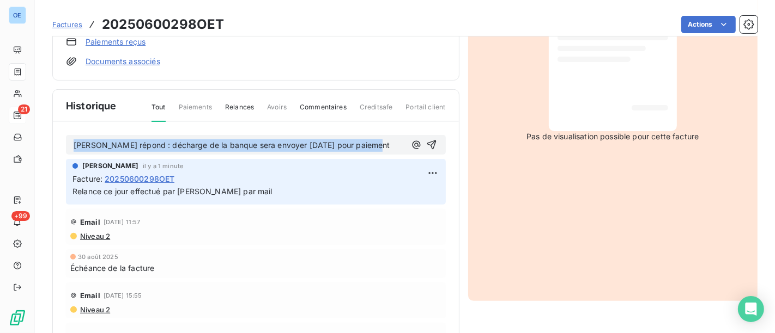
drag, startPoint x: 376, startPoint y: 145, endPoint x: 37, endPoint y: 145, distance: 339.5
click at [0, 139] on html "OE 21 +99 Factures 20250600298OET Actions ALMES MATEUR (USINE) CALMESMATE Monta…" at bounding box center [387, 166] width 775 height 333
copy span "Bechir répond : décharge de la banque sera envoyer aujourd'hui pour paiement"
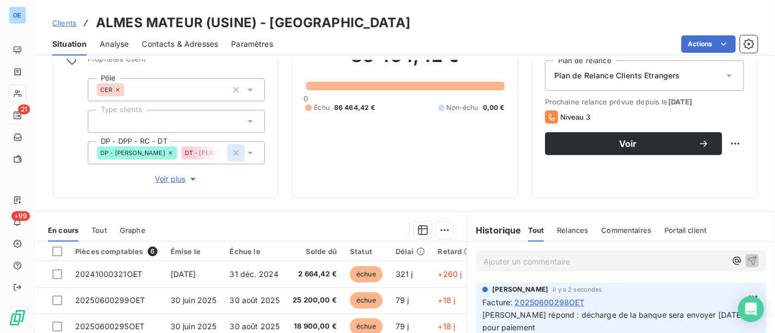
scroll to position [181, 0]
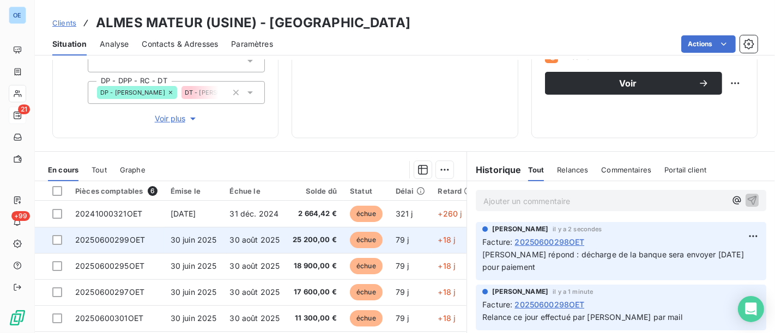
click at [277, 242] on span "30 août 2025" at bounding box center [255, 239] width 50 height 9
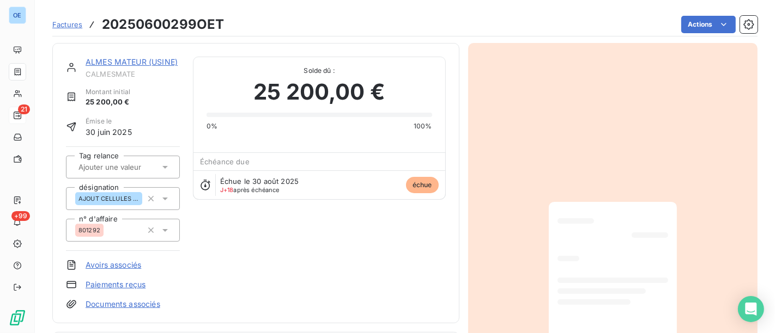
scroll to position [185, 0]
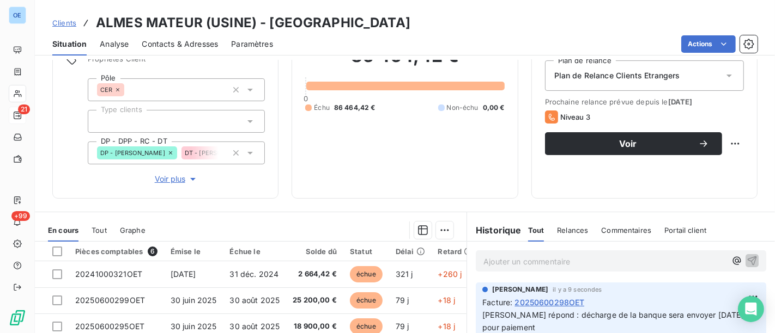
scroll to position [242, 0]
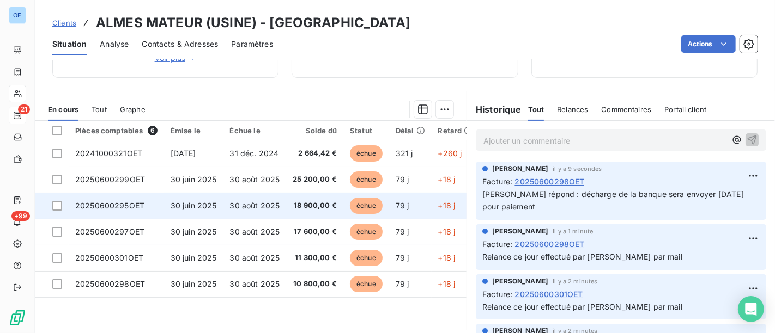
click at [314, 213] on td "18 900,00 €" at bounding box center [314, 206] width 57 height 26
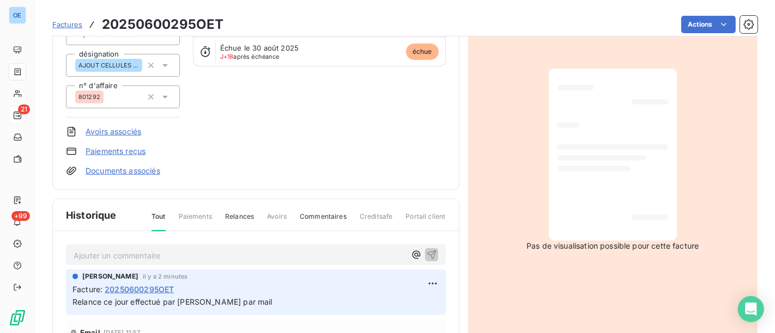
scroll to position [242, 0]
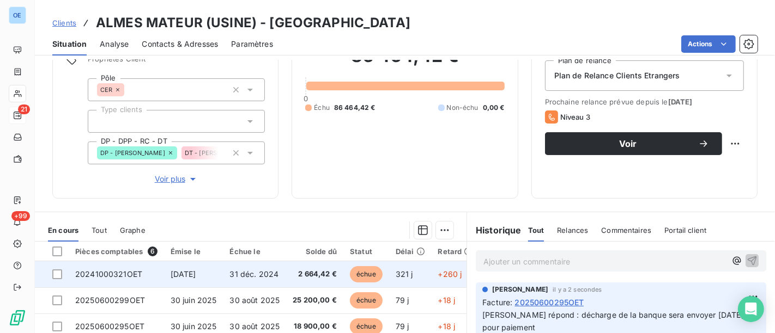
scroll to position [242, 0]
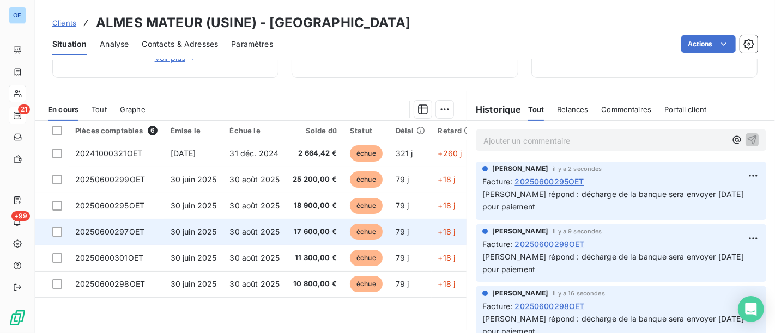
click at [311, 237] on td "17 600,00 €" at bounding box center [314, 232] width 57 height 26
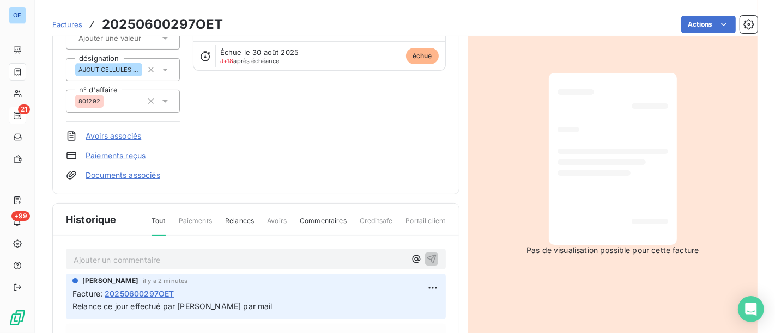
scroll to position [185, 0]
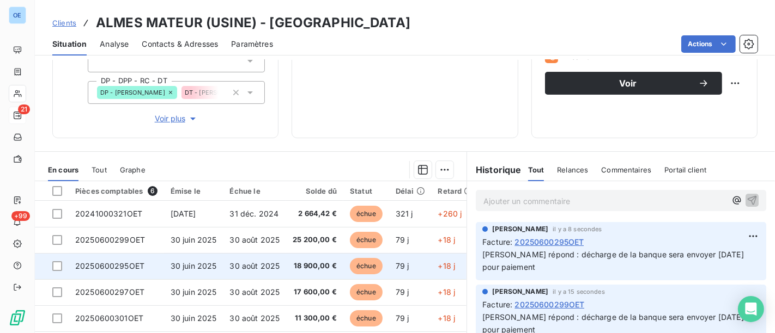
scroll to position [242, 0]
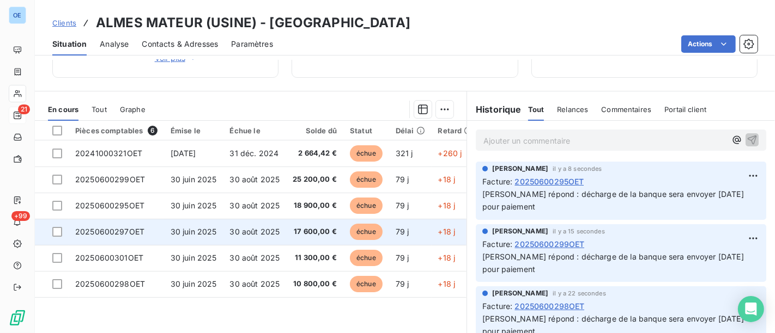
click at [300, 241] on td "17 600,00 €" at bounding box center [314, 232] width 57 height 26
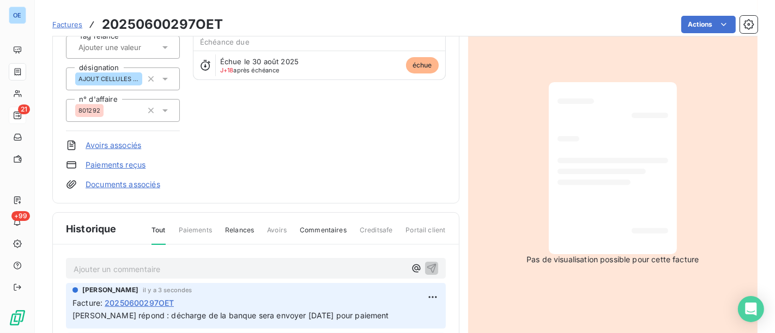
scroll to position [183, 0]
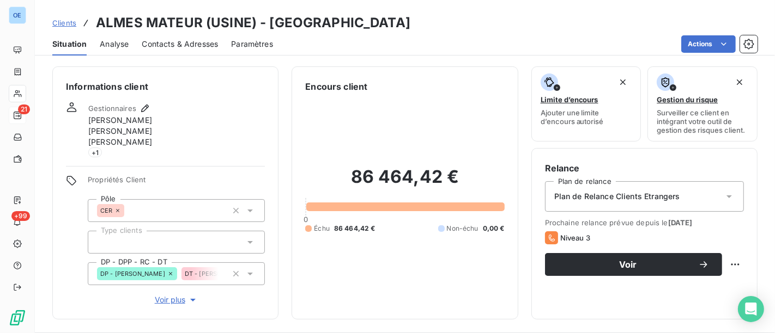
scroll to position [242, 0]
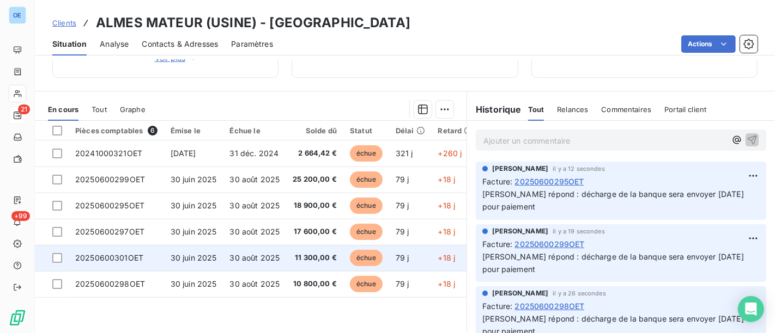
click at [298, 262] on span "11 300,00 €" at bounding box center [315, 258] width 44 height 11
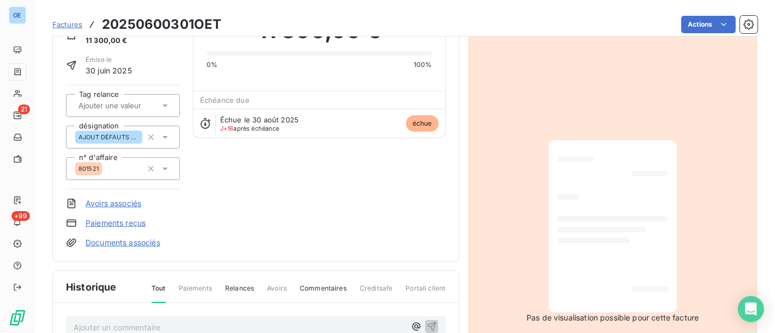
scroll to position [122, 0]
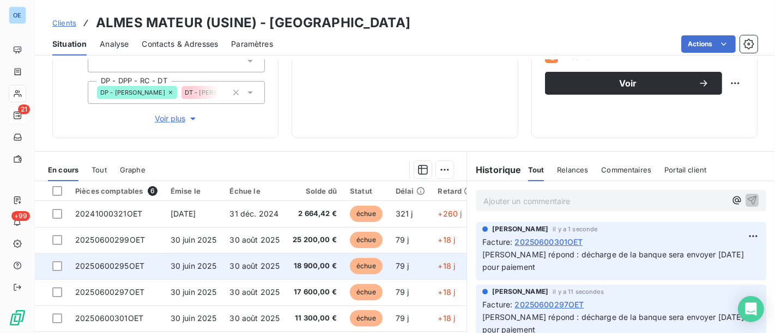
scroll to position [271, 0]
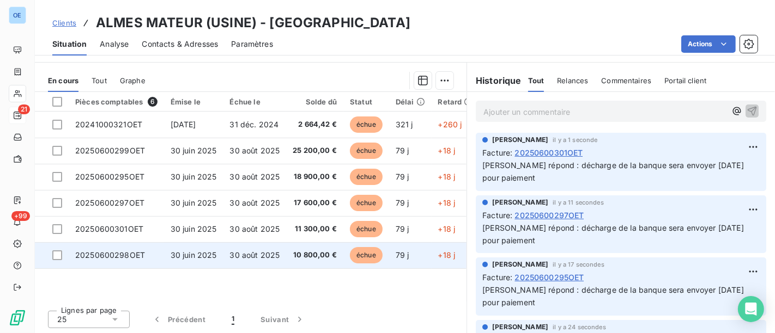
click at [403, 262] on td "79 j" at bounding box center [410, 255] width 43 height 26
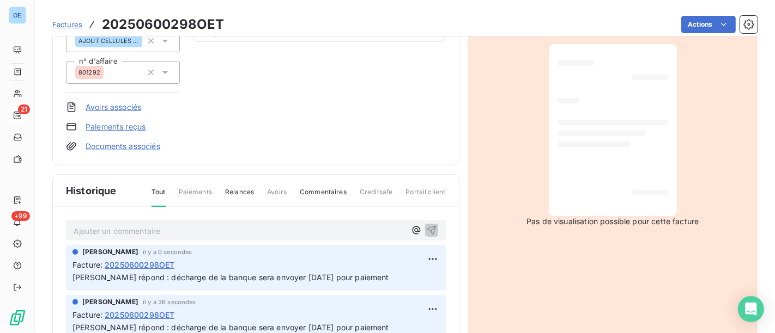
scroll to position [62, 0]
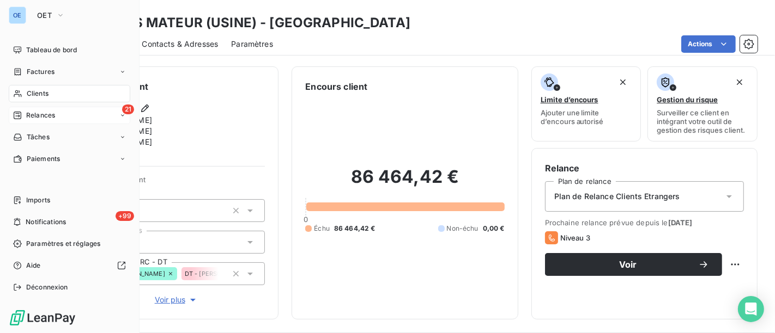
click at [43, 92] on span "Clients" at bounding box center [38, 94] width 22 height 10
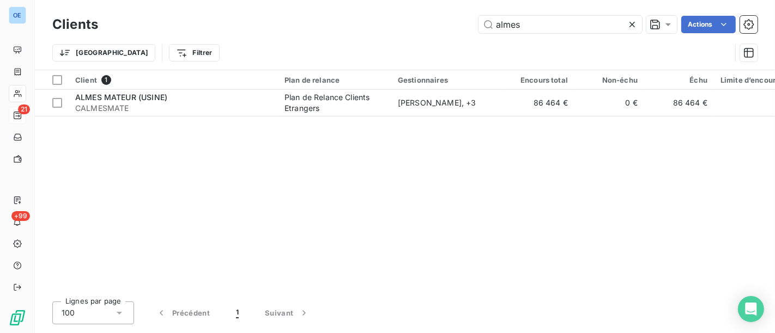
drag, startPoint x: 542, startPoint y: 22, endPoint x: 336, endPoint y: -10, distance: 209.1
click at [336, 0] on html "OE 21 +99 Clients almes Actions Trier Filtrer Client 1 Plan de relance Gestionn…" at bounding box center [387, 166] width 775 height 333
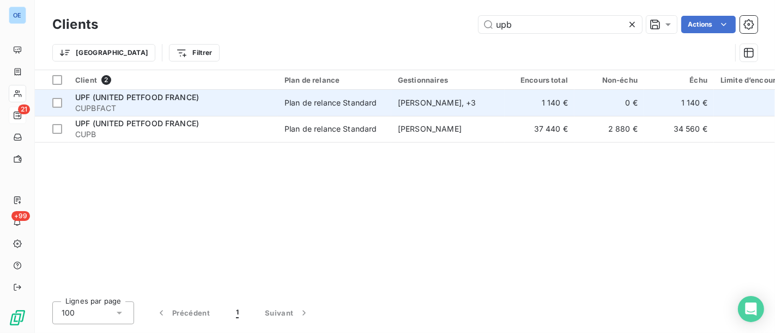
type input "upb"
click at [244, 112] on span "CUPBFACT" at bounding box center [173, 108] width 196 height 11
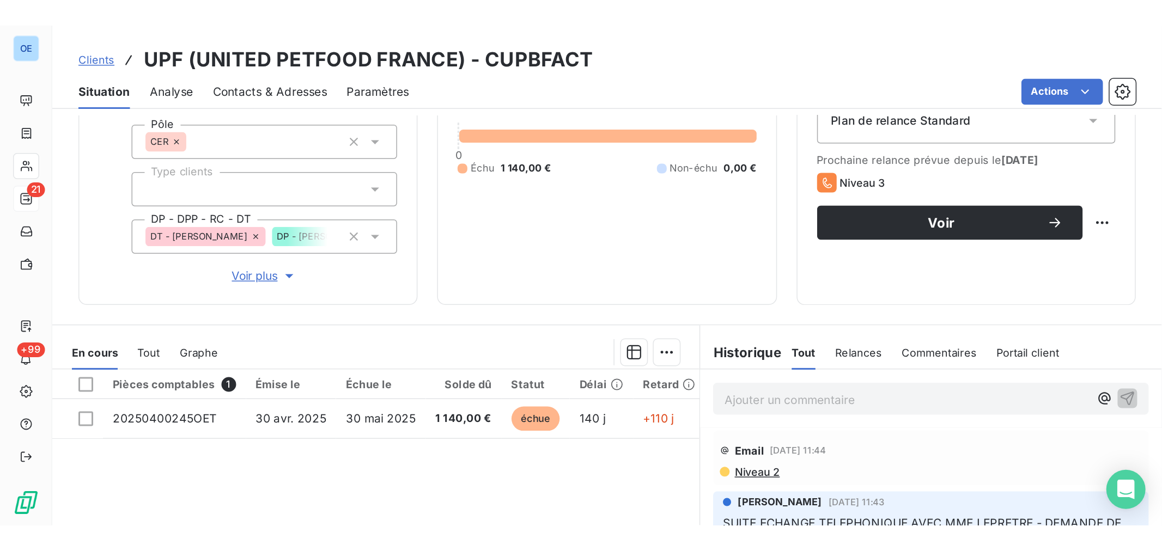
scroll to position [181, 0]
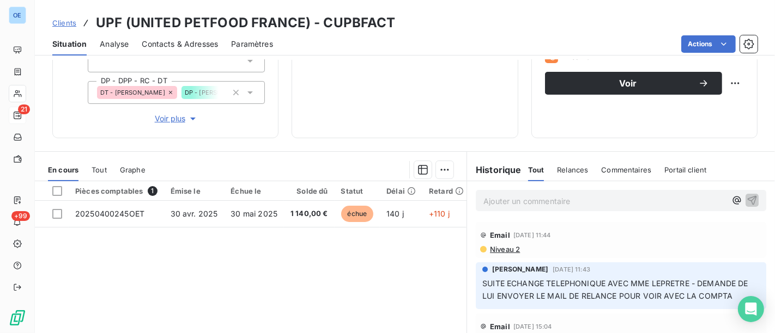
click at [535, 203] on p "Ajouter un commentaire ﻿" at bounding box center [604, 202] width 242 height 14
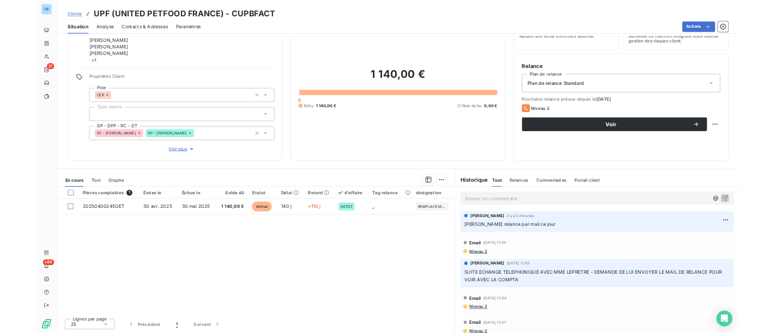
scroll to position [53, 0]
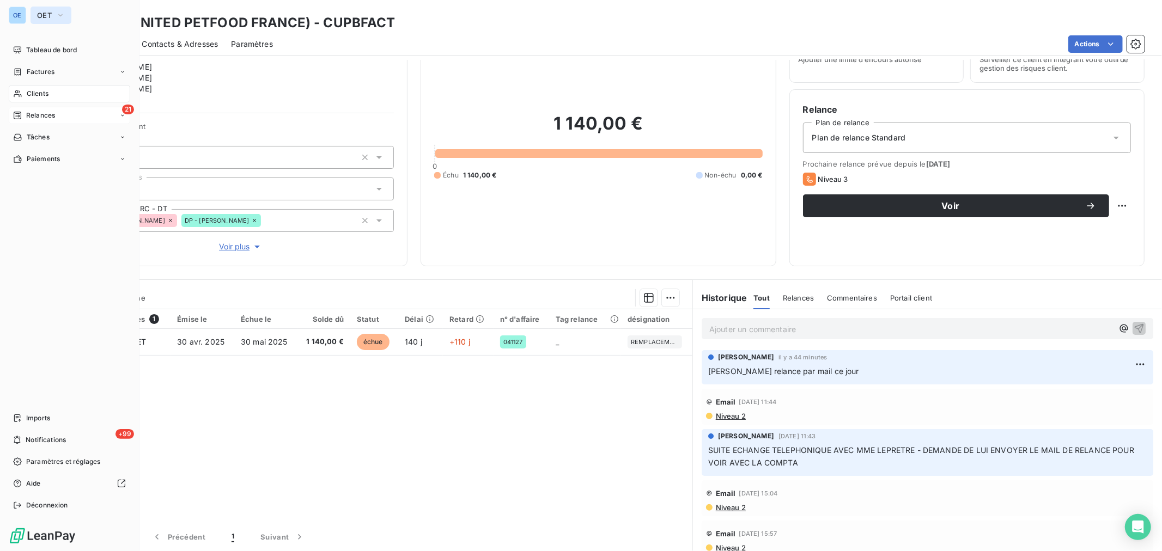
click at [41, 8] on button "OET" at bounding box center [51, 15] width 41 height 17
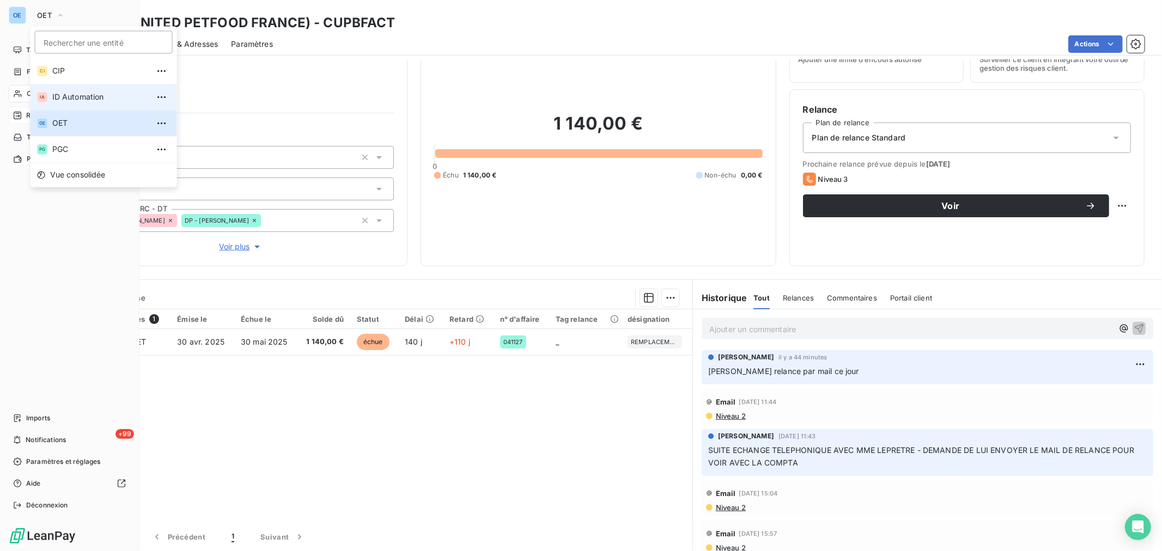
click at [82, 100] on span "ID Automation" at bounding box center [100, 97] width 96 height 11
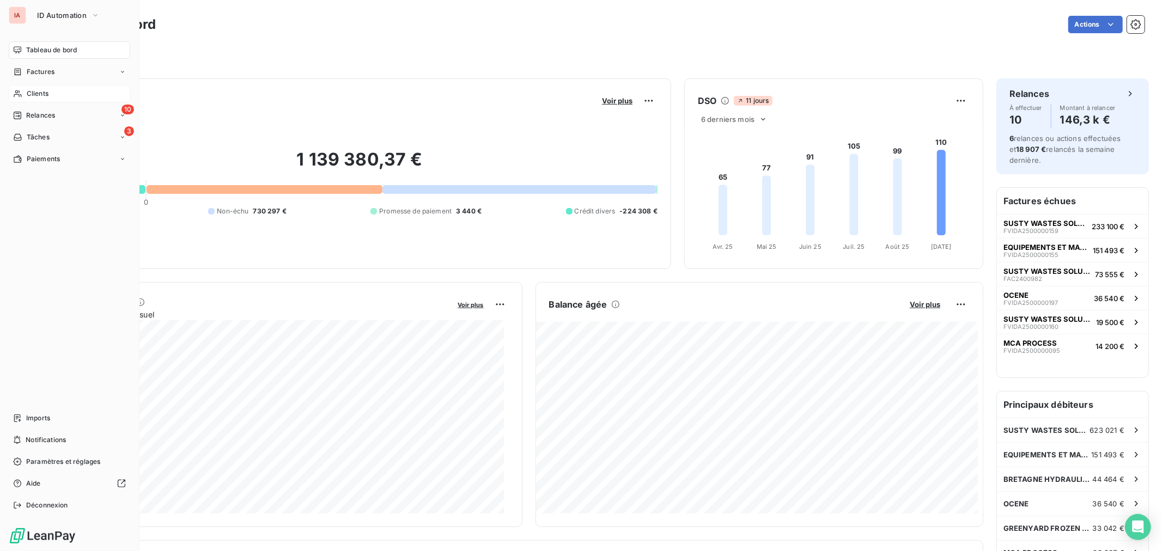
click at [62, 96] on div "Clients" at bounding box center [70, 93] width 122 height 17
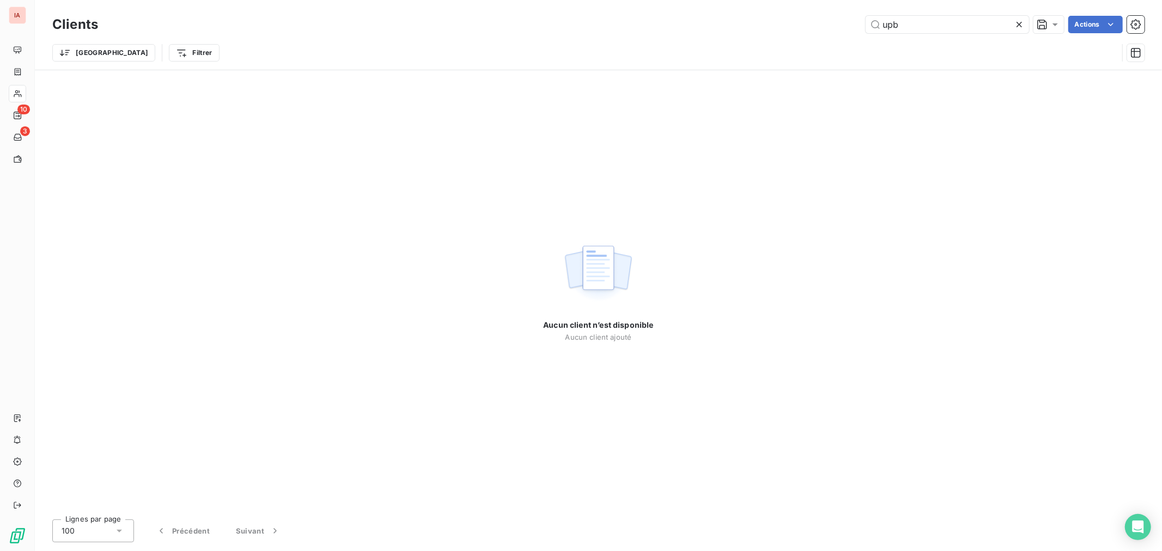
drag, startPoint x: 918, startPoint y: 29, endPoint x: 835, endPoint y: 34, distance: 83.5
click at [835, 34] on div "Clients upb Actions" at bounding box center [598, 24] width 1093 height 23
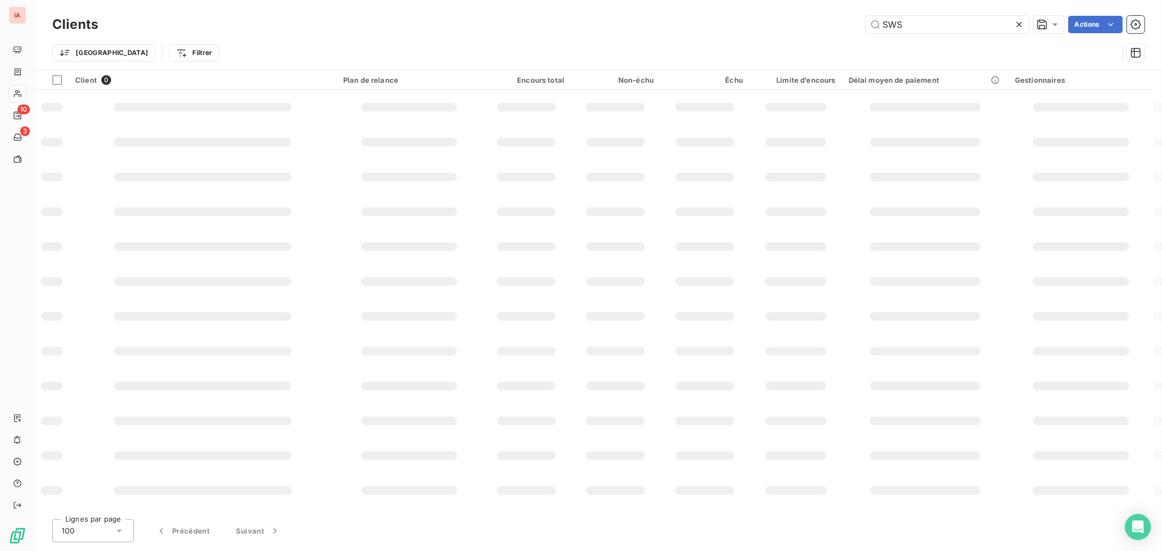
type input "SWS"
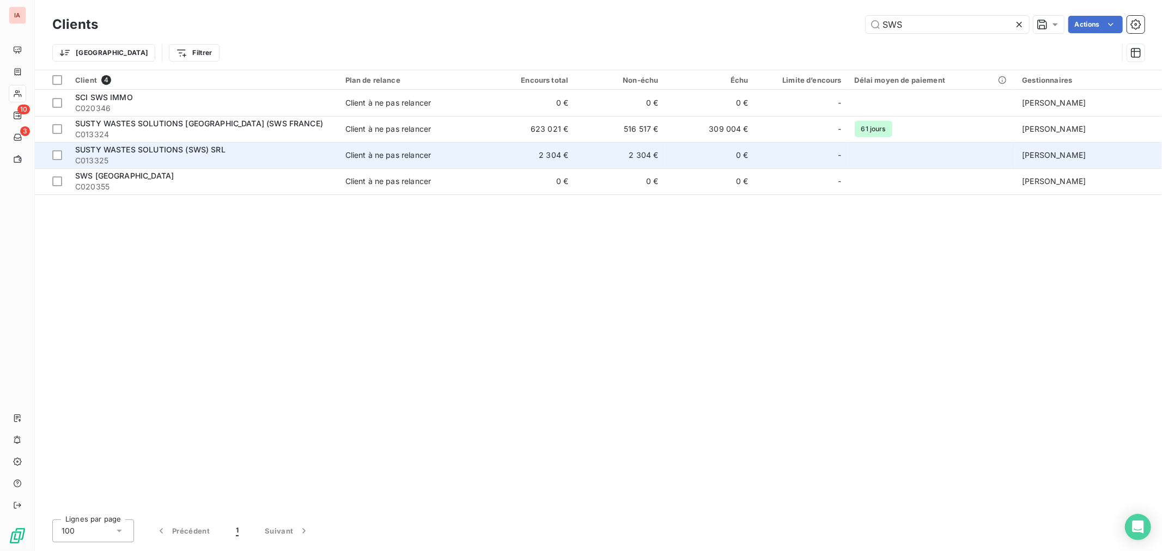
click at [266, 161] on span "C013325" at bounding box center [203, 160] width 257 height 11
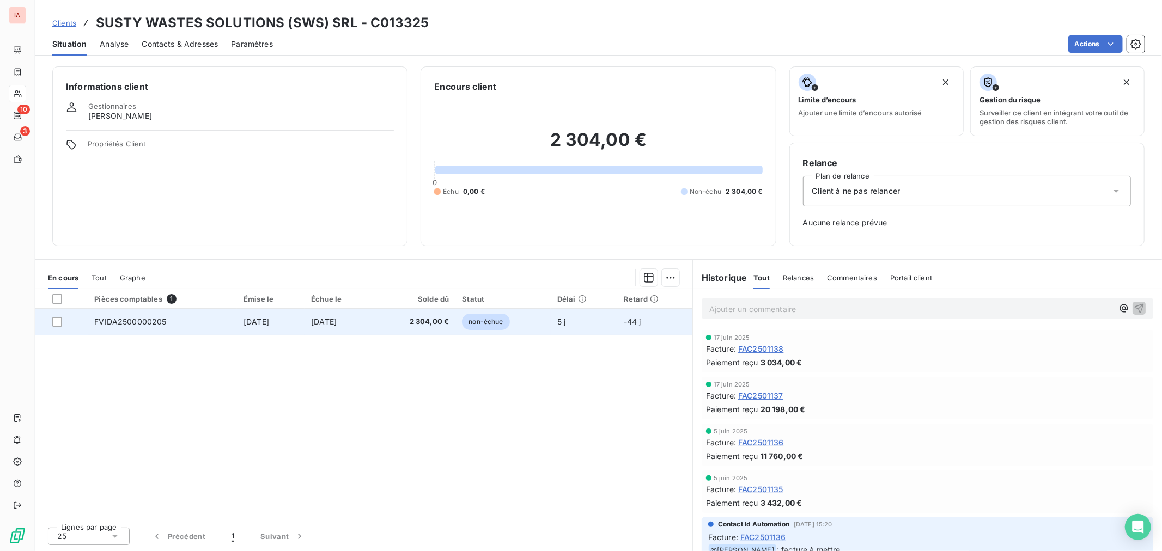
click at [412, 329] on td "2 304,00 €" at bounding box center [414, 322] width 82 height 26
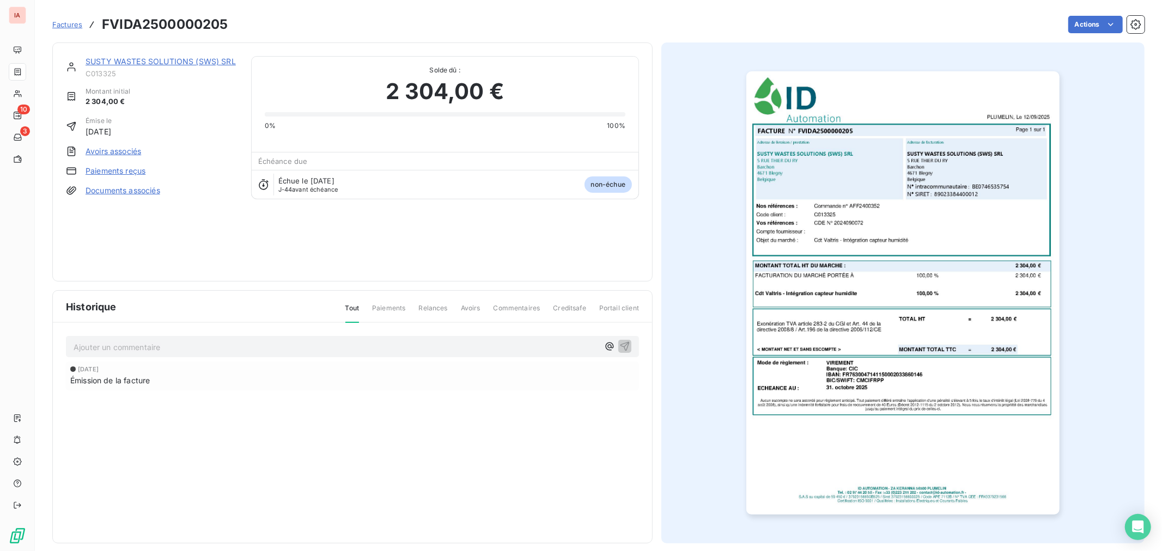
click at [809, 416] on img "button" at bounding box center [903, 293] width 313 height 444
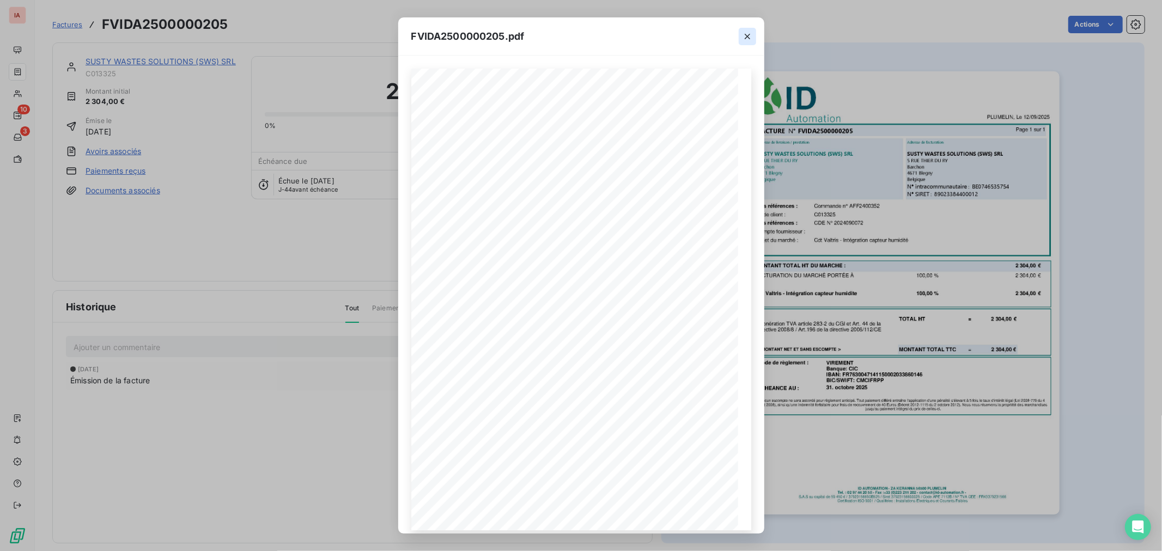
click at [748, 33] on icon "button" at bounding box center [747, 36] width 11 height 11
